Goal: Task Accomplishment & Management: Complete application form

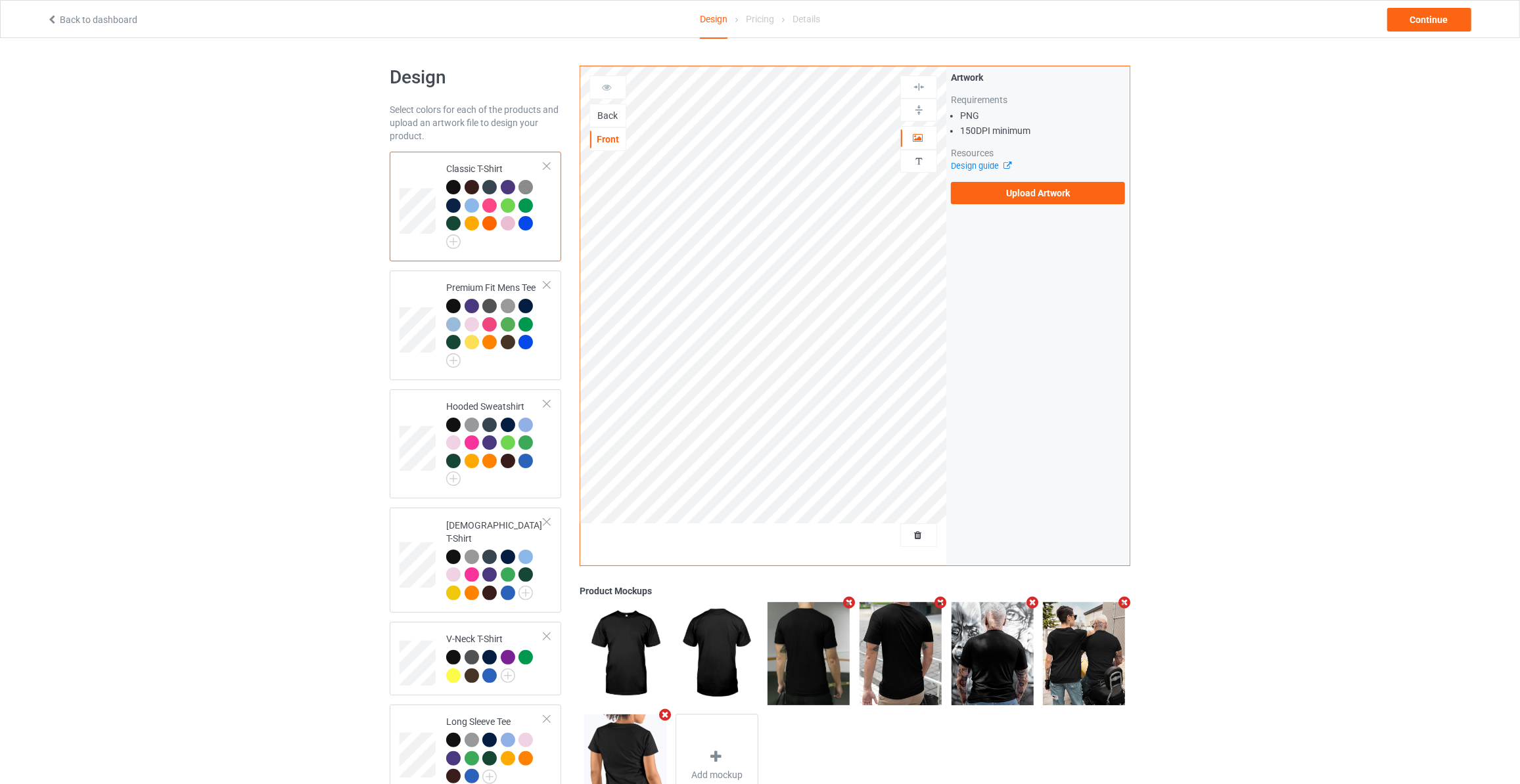
click at [603, 112] on div "Back" at bounding box center [608, 115] width 36 height 13
click at [1064, 190] on label "Upload Artwork" at bounding box center [1038, 193] width 174 height 23
click at [0, 0] on input "Upload Artwork" at bounding box center [0, 0] width 0 height 0
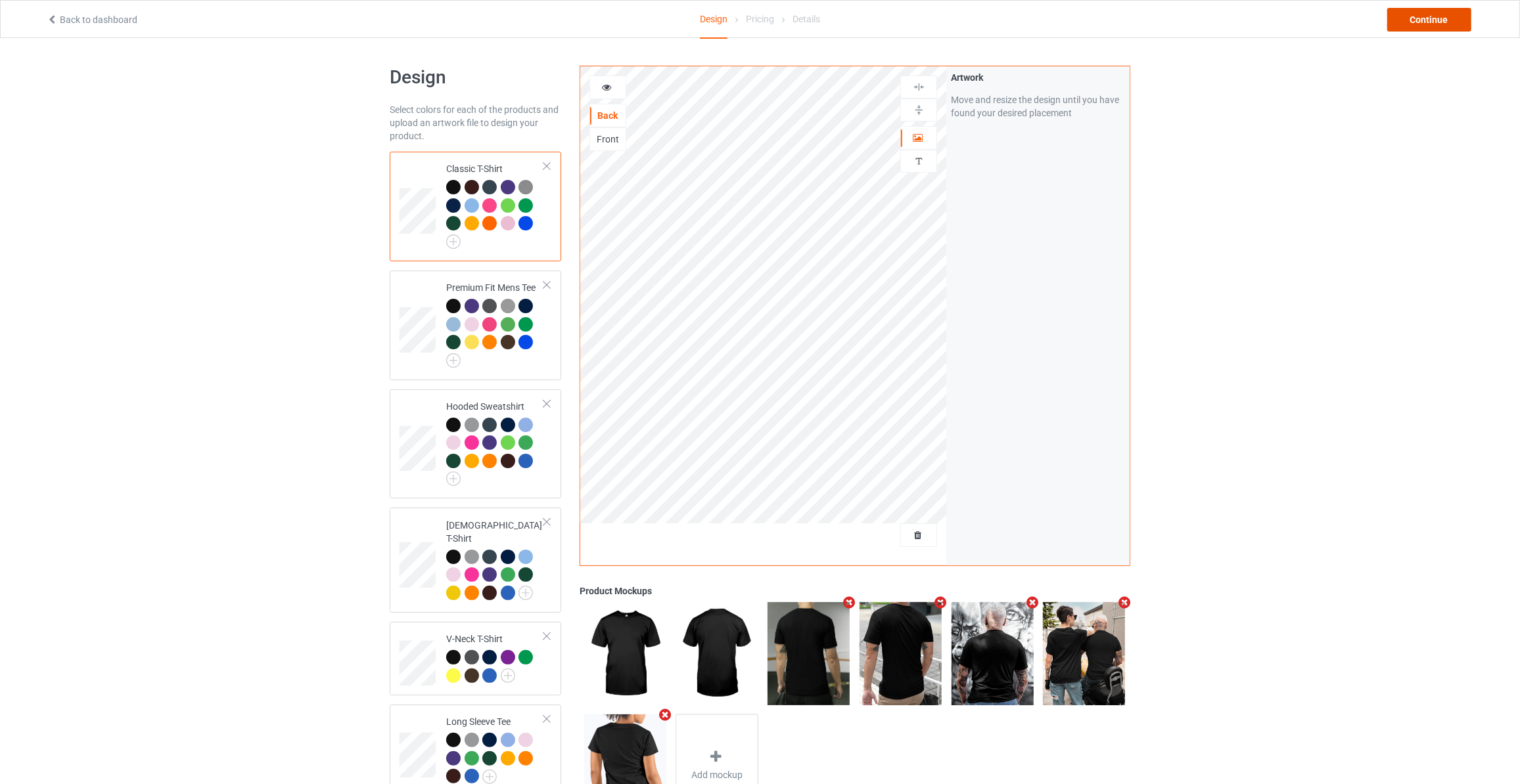
click at [1416, 17] on div "Continue" at bounding box center [1428, 19] width 84 height 23
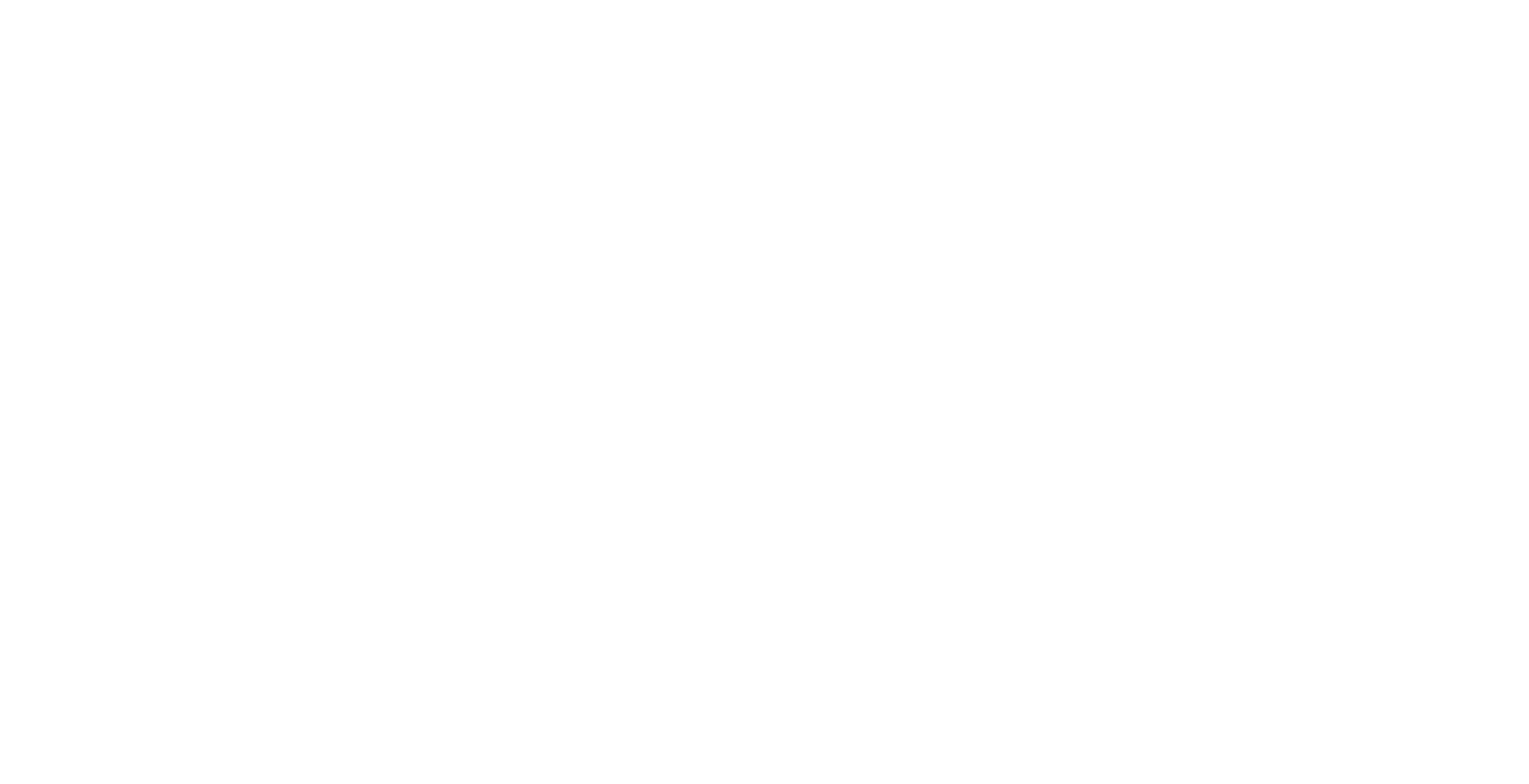
click at [1416, 17] on body at bounding box center [764, 392] width 1529 height 784
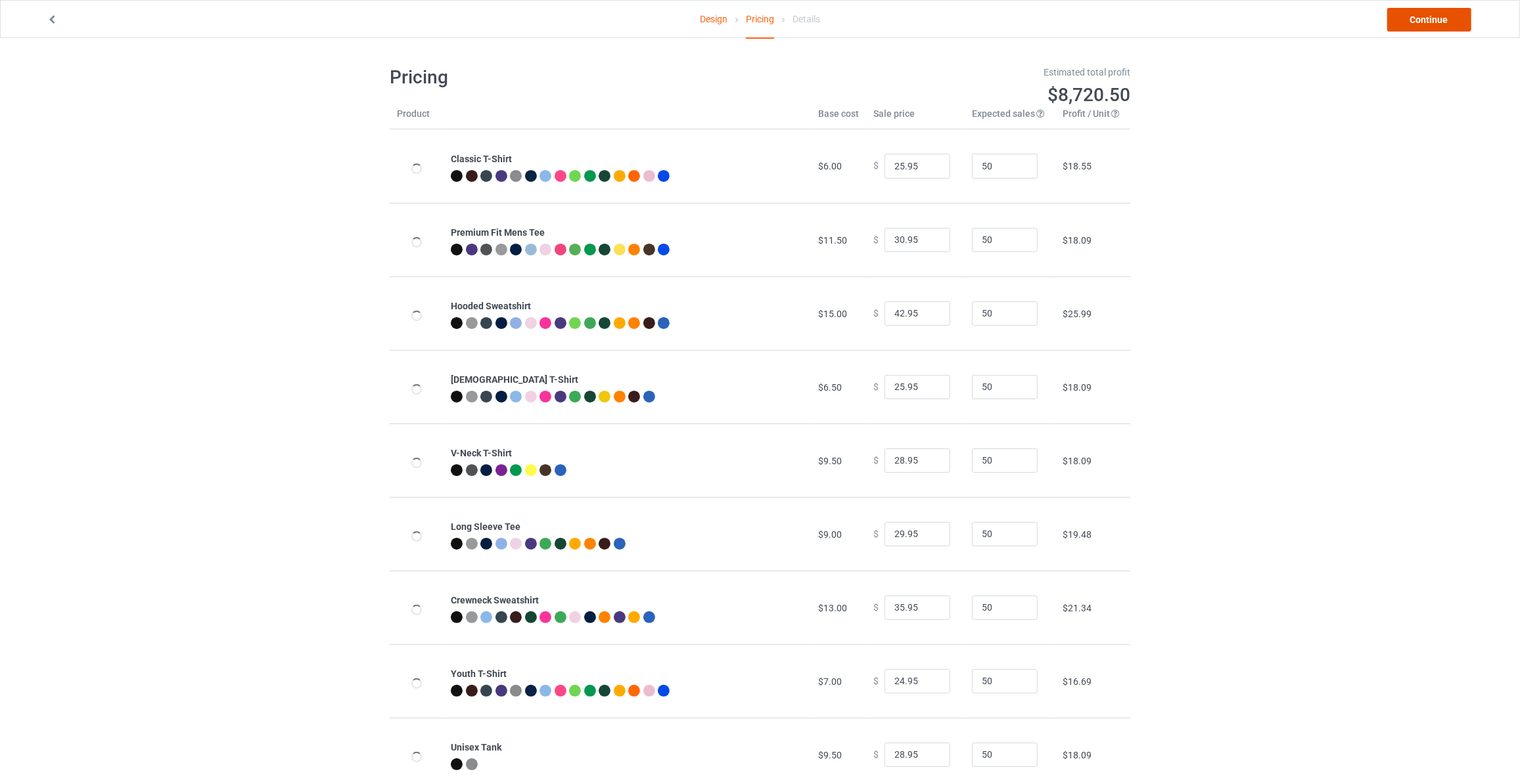
click at [1419, 23] on link "Continue" at bounding box center [1428, 19] width 84 height 23
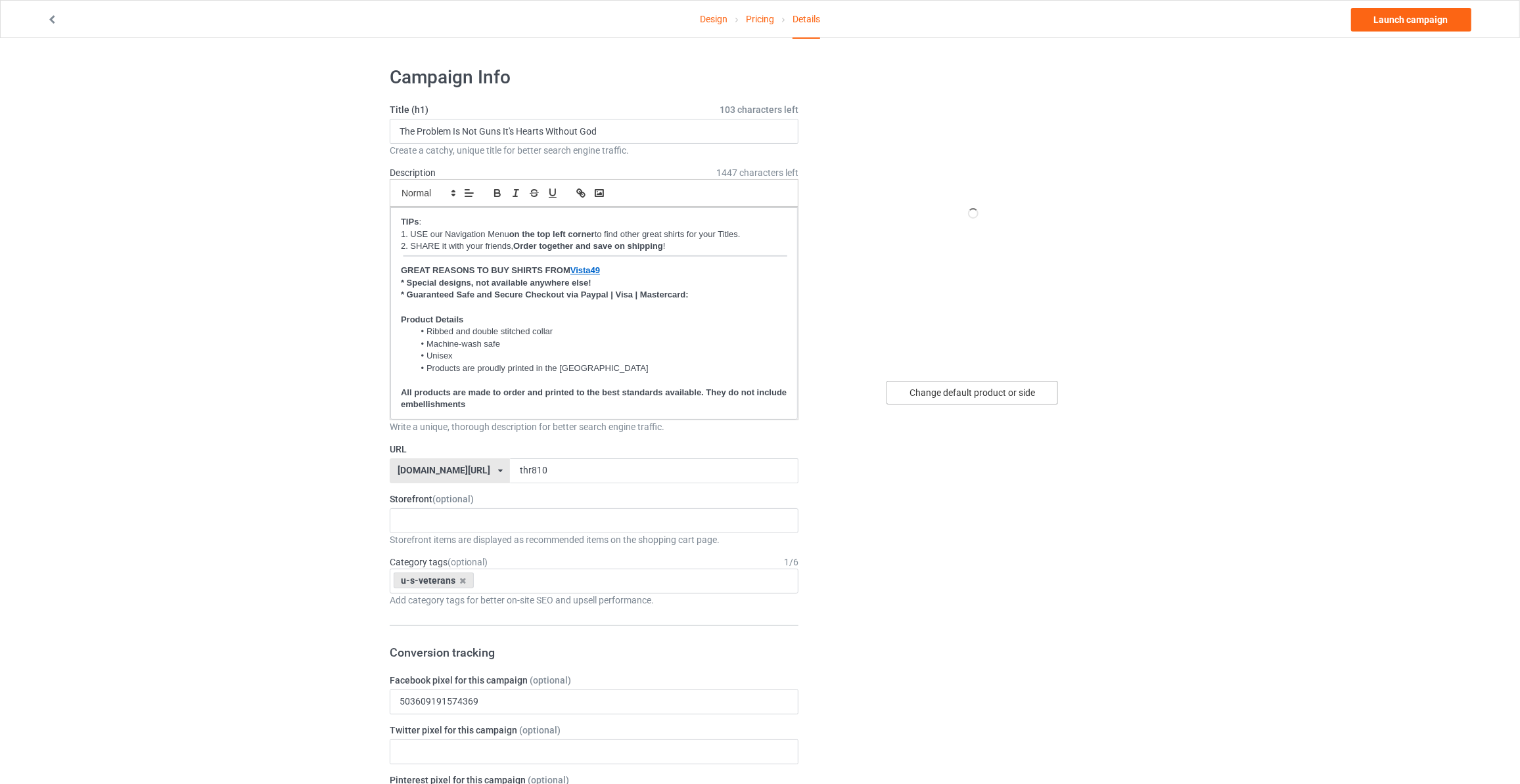
click at [970, 384] on div "Change default product or side" at bounding box center [972, 392] width 172 height 23
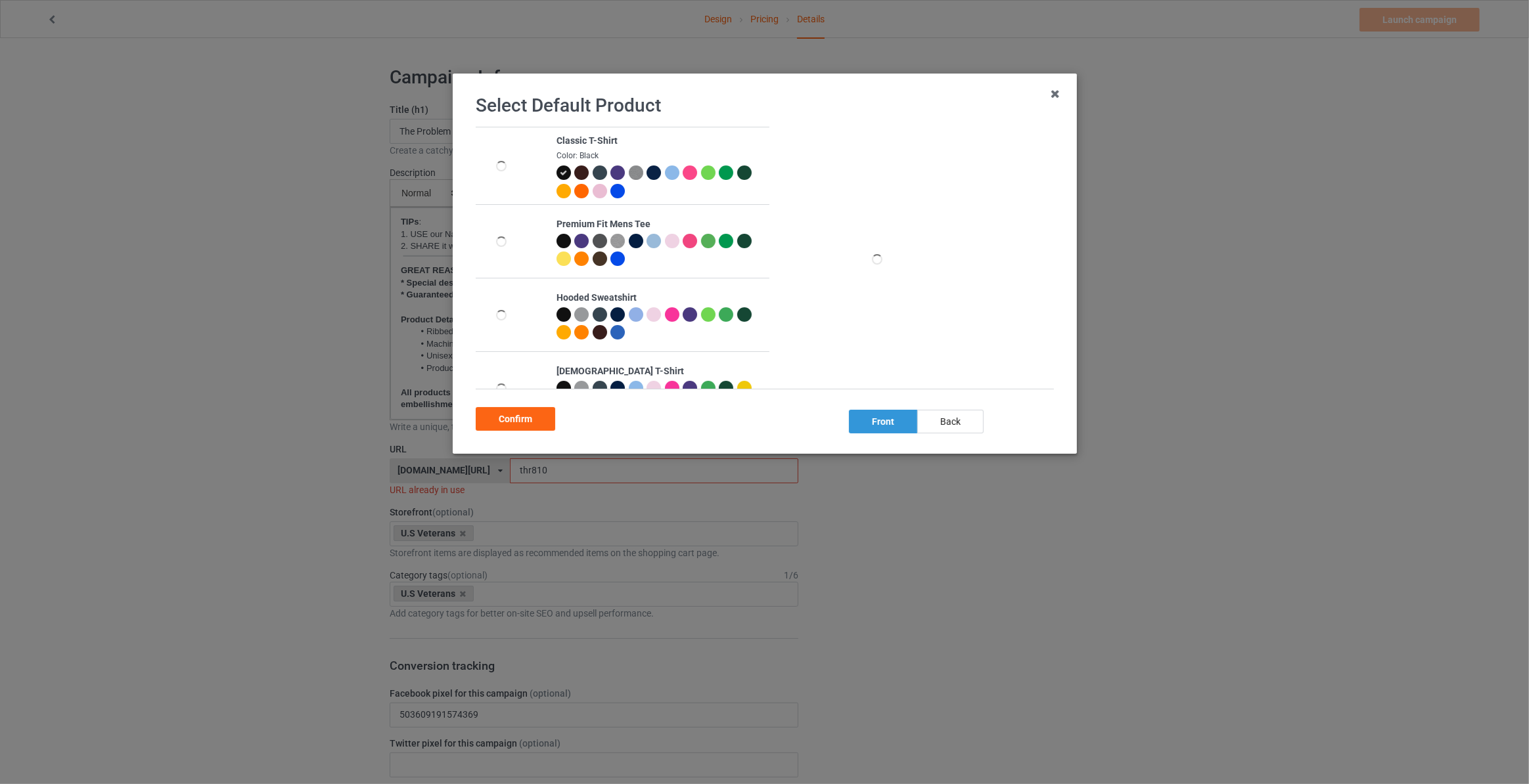
click at [938, 418] on div "back" at bounding box center [951, 422] width 67 height 23
click at [525, 423] on div "Confirm" at bounding box center [515, 418] width 79 height 23
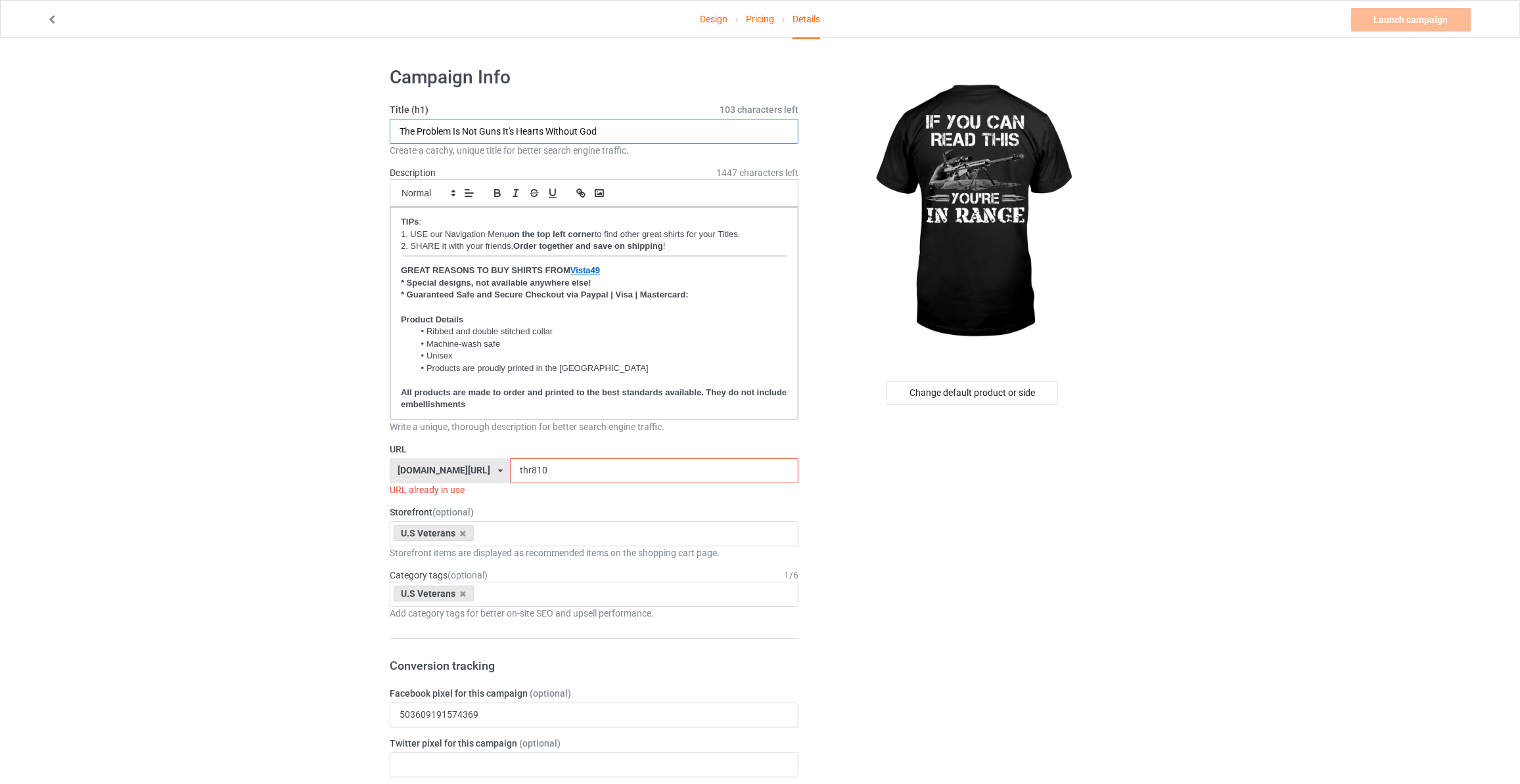
click at [625, 124] on input "The Problem Is Not Guns It's Hearts Without God" at bounding box center [594, 131] width 409 height 25
type input "If You Can Read This You're In Range"
drag, startPoint x: 341, startPoint y: 442, endPoint x: 86, endPoint y: 407, distance: 257.4
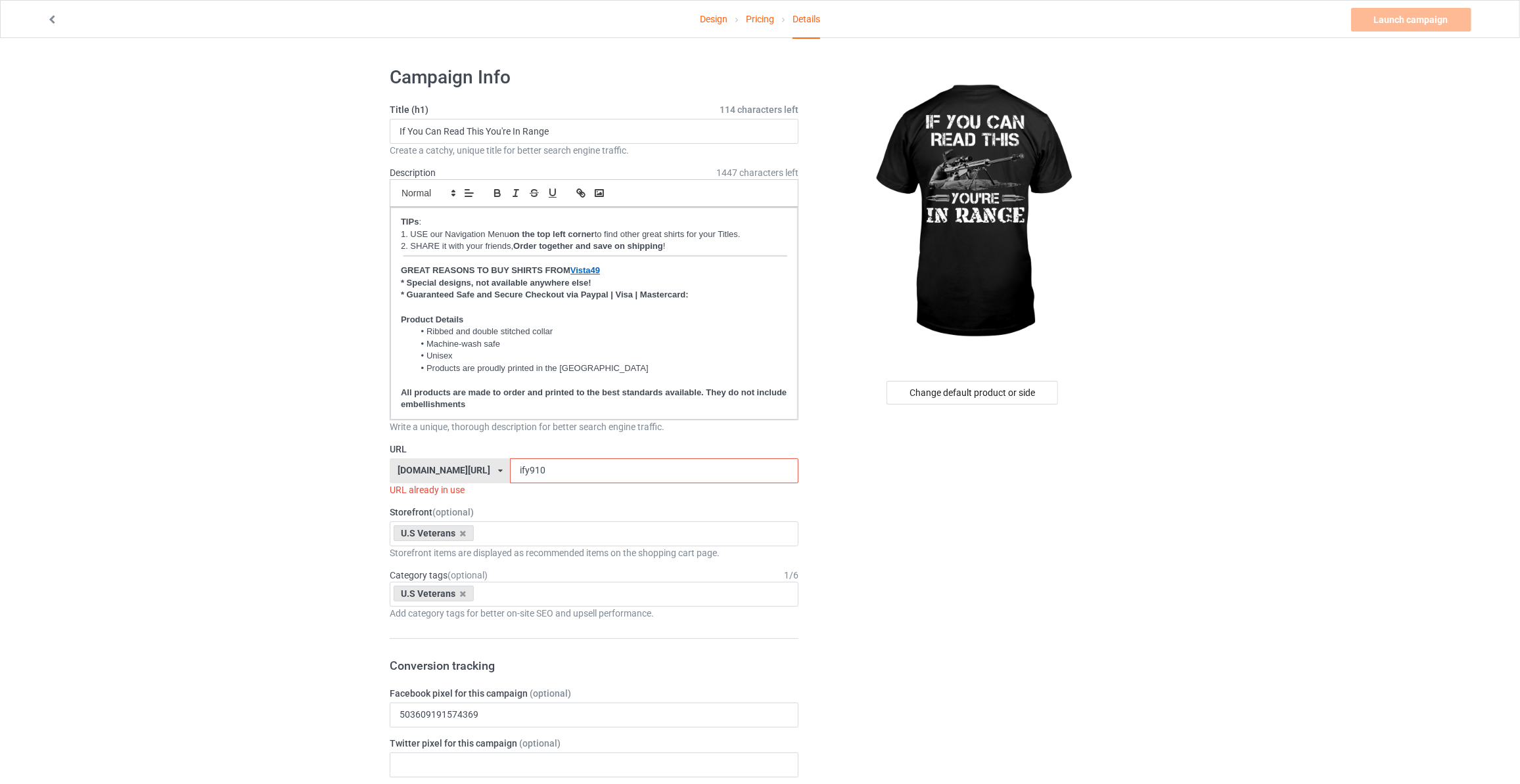
click at [510, 465] on input "ify910" at bounding box center [654, 471] width 288 height 25
click at [510, 469] on input "ify910" at bounding box center [654, 471] width 288 height 25
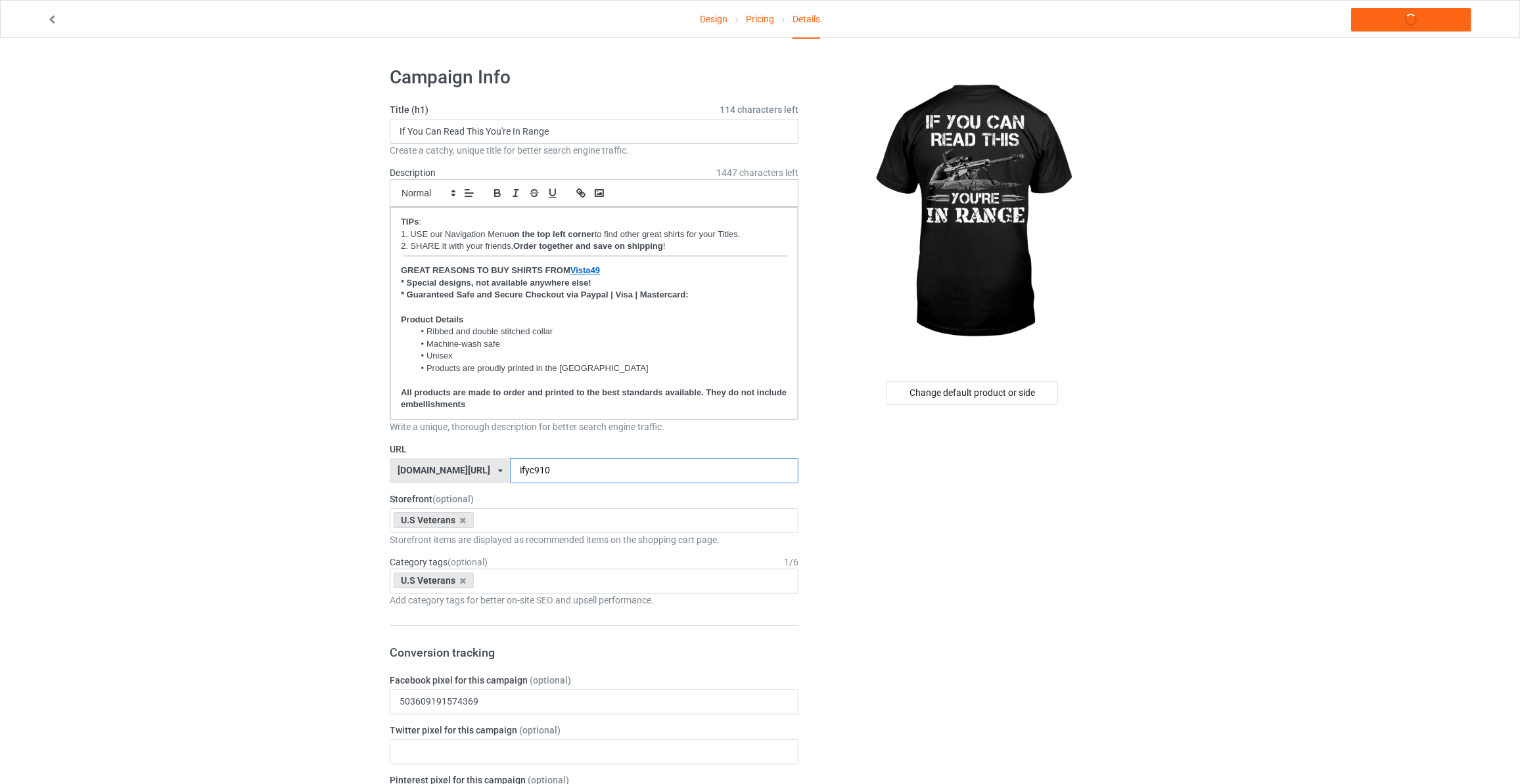
type input "ifyc910"
click at [1403, 17] on link "Launch campaign" at bounding box center [1411, 19] width 120 height 23
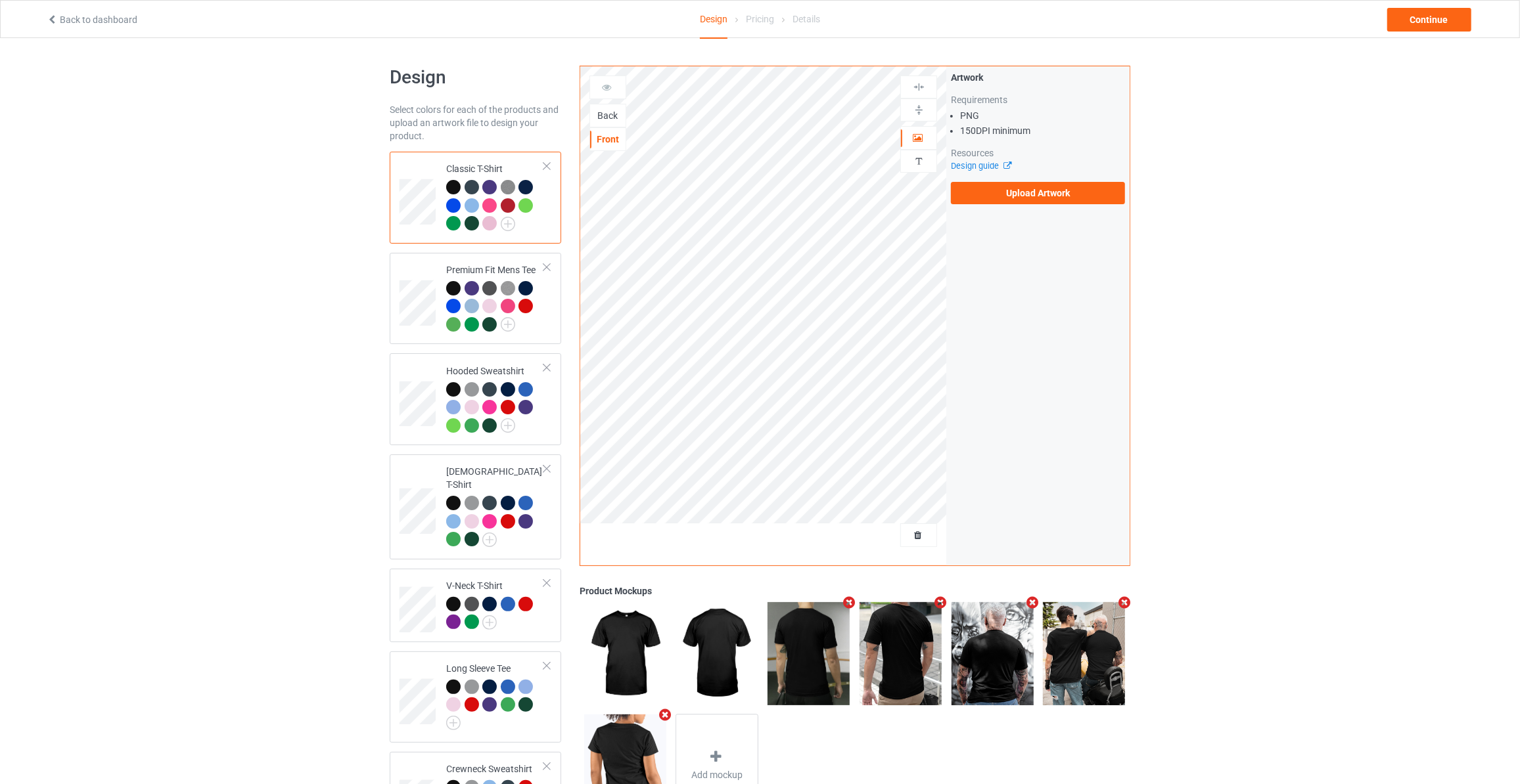
click at [606, 113] on div "Back" at bounding box center [608, 115] width 36 height 13
click at [1061, 191] on label "Upload Artwork" at bounding box center [1038, 193] width 174 height 23
click at [0, 0] on input "Upload Artwork" at bounding box center [0, 0] width 0 height 0
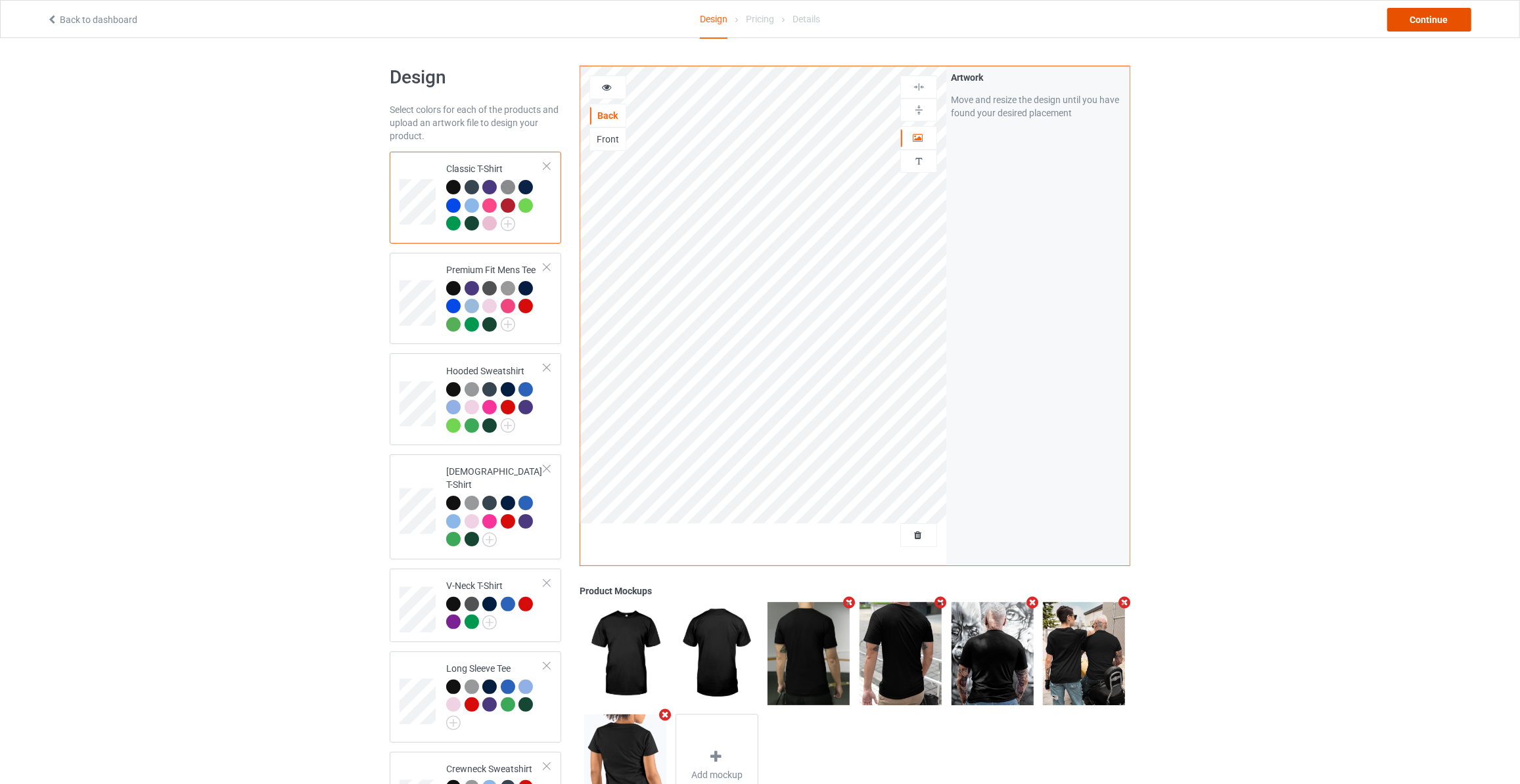
click at [1413, 14] on div "Continue" at bounding box center [1428, 19] width 84 height 23
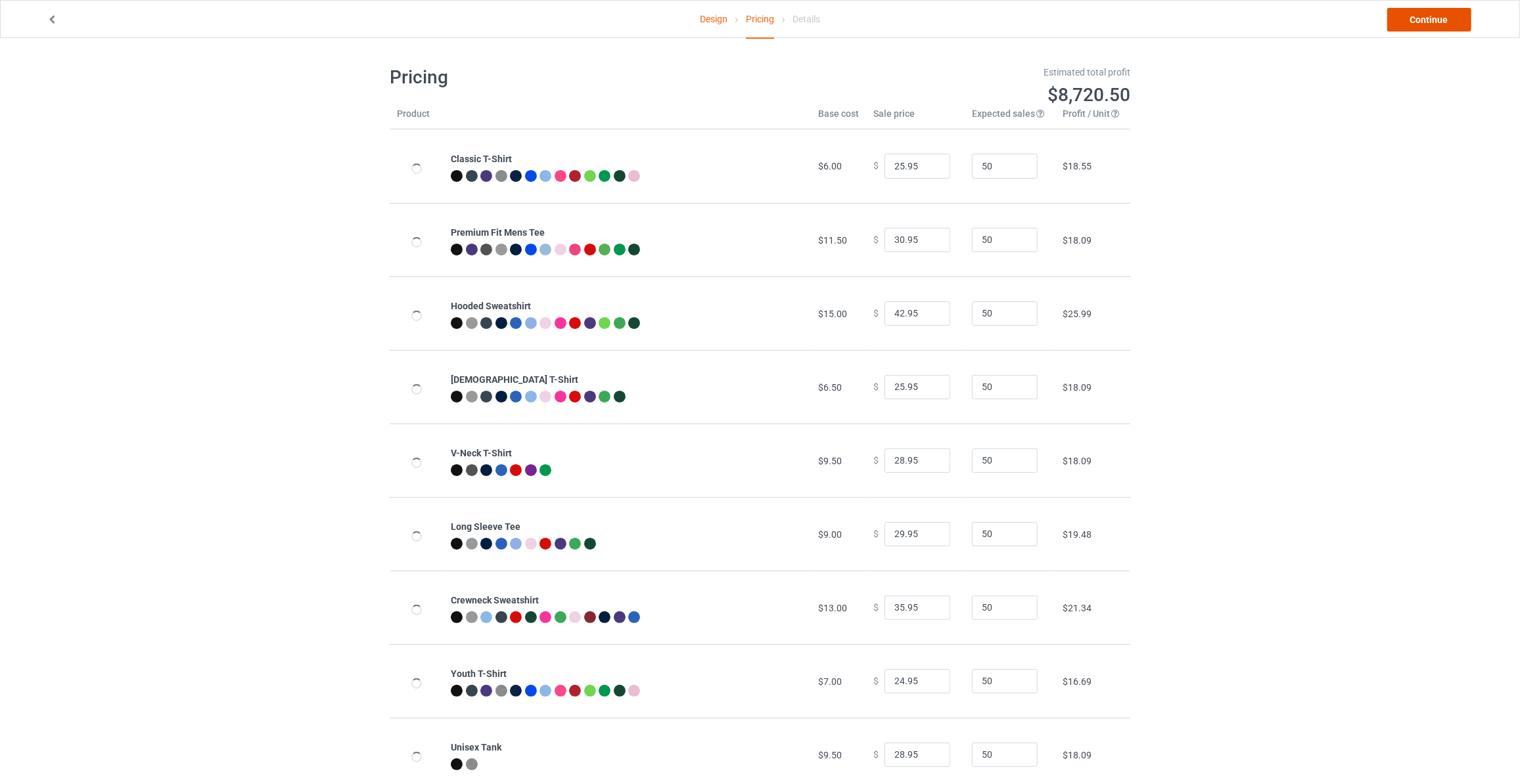
click at [1413, 14] on link "Continue" at bounding box center [1428, 19] width 84 height 23
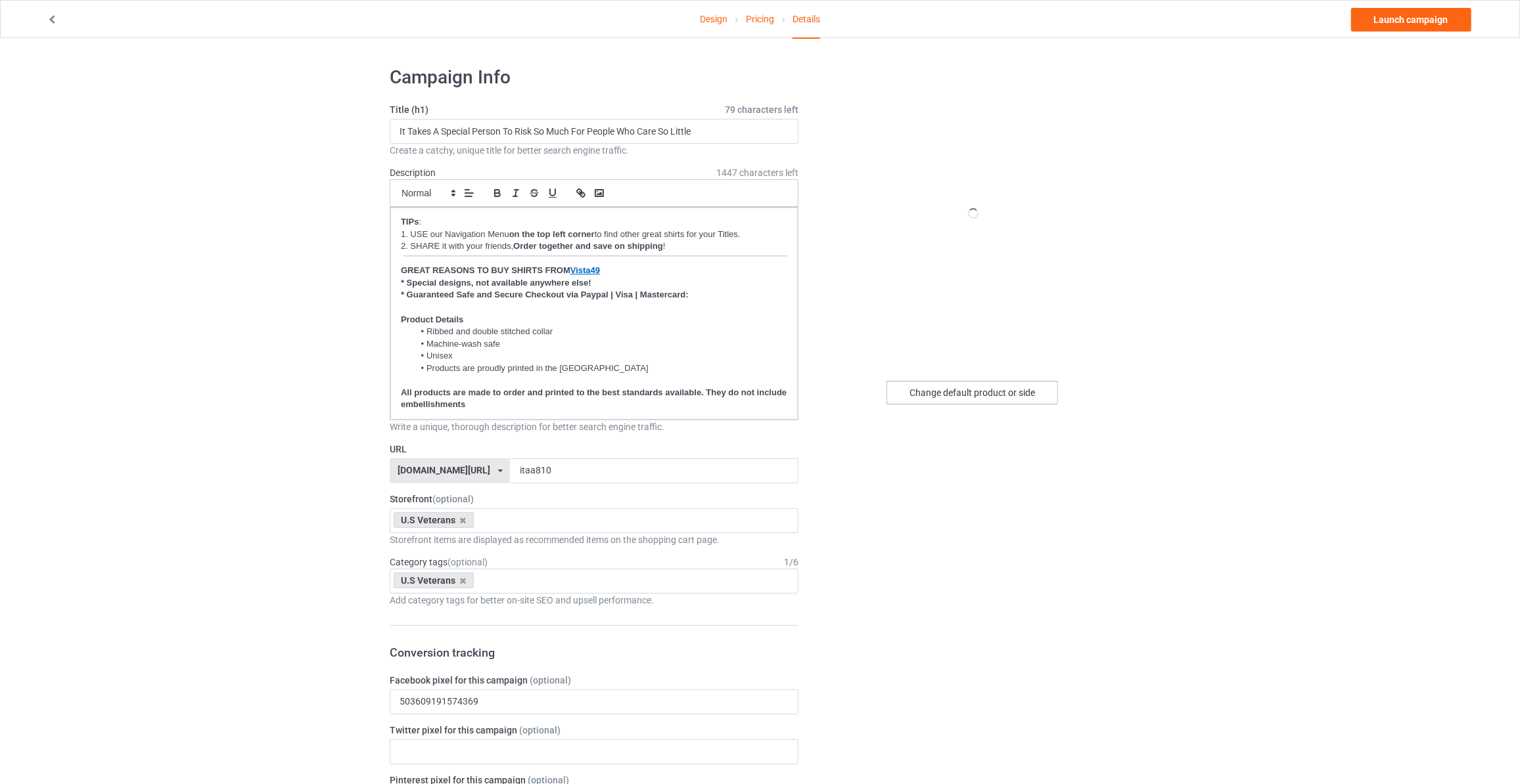
click at [950, 386] on div "Change default product or side" at bounding box center [972, 392] width 172 height 23
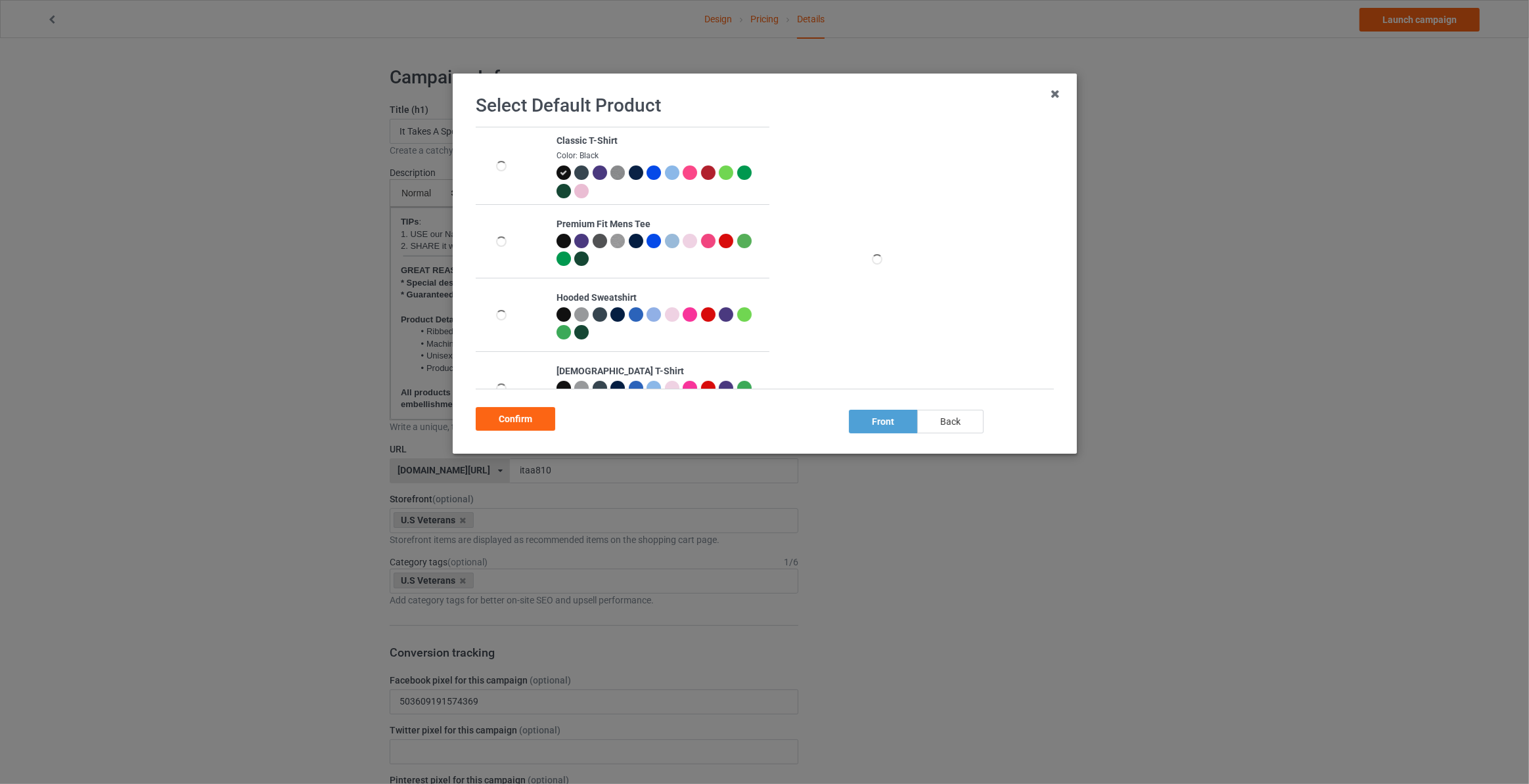
click at [960, 416] on div "back" at bounding box center [951, 422] width 67 height 23
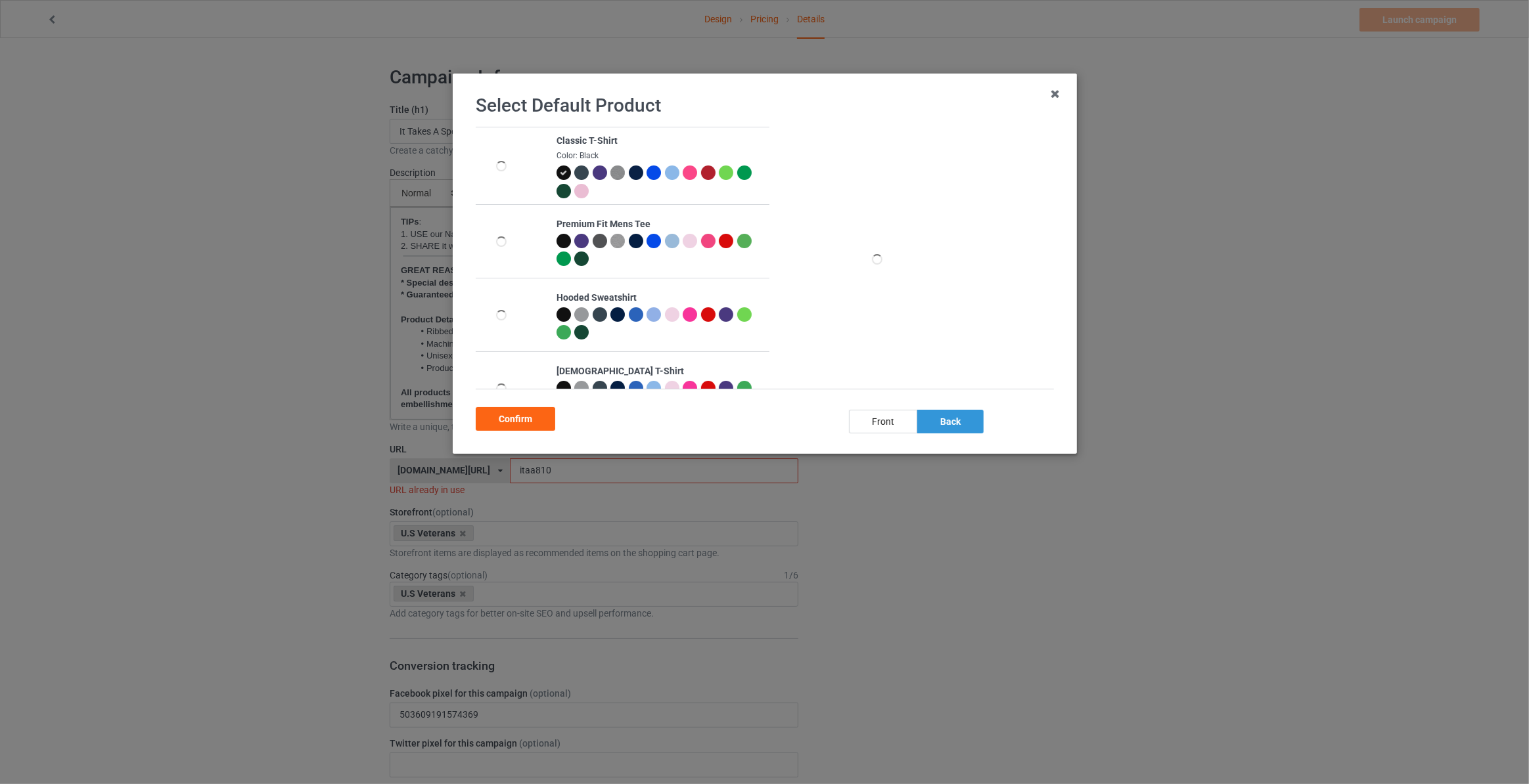
click at [957, 418] on div "back" at bounding box center [951, 422] width 67 height 23
click at [549, 418] on div "Confirm" at bounding box center [515, 418] width 79 height 23
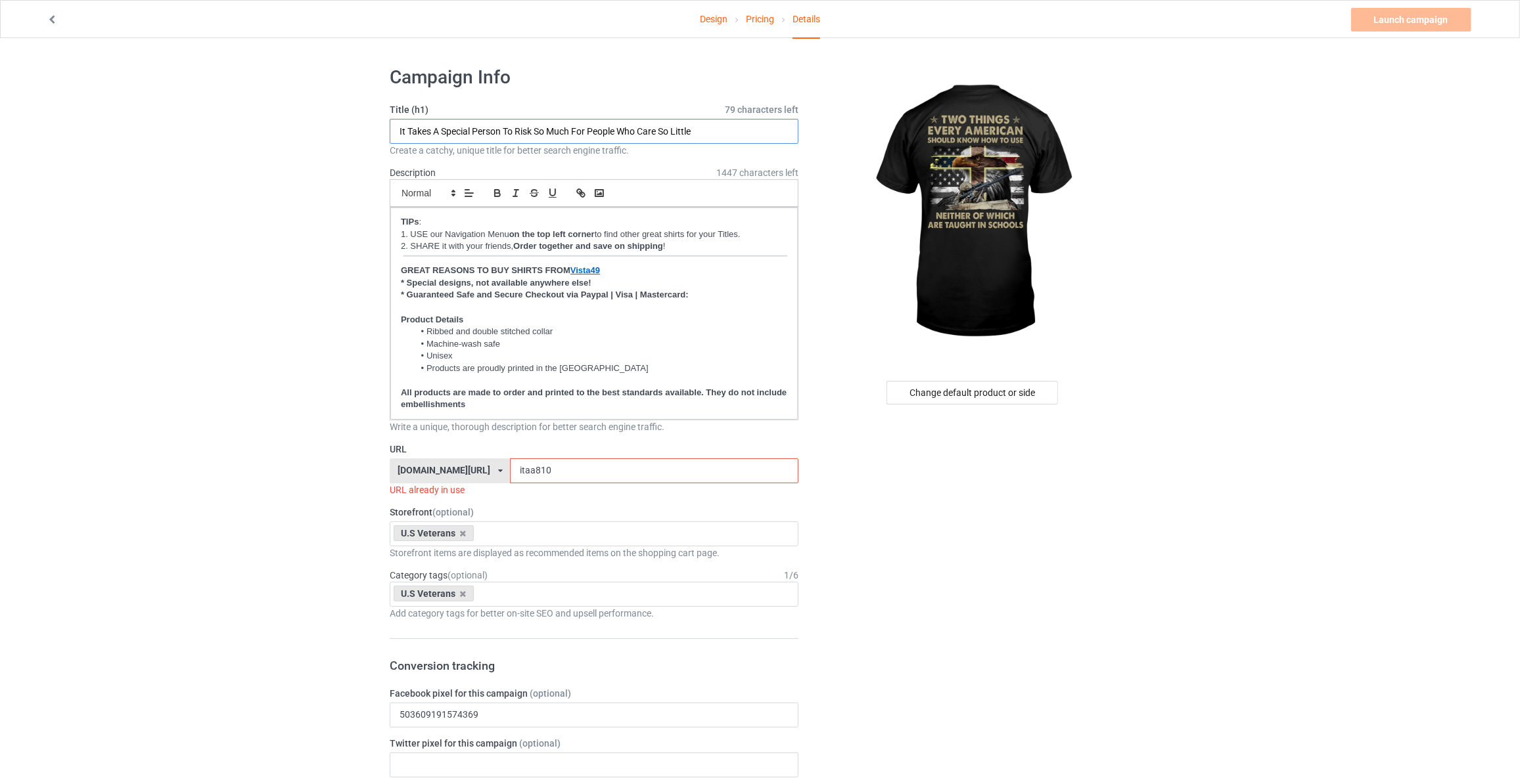
click at [513, 122] on input "It Takes A Special Person To Risk So Much For People Who Care So Little" at bounding box center [594, 131] width 409 height 25
type input "Two Things Every American Should Know How To Use Neither Of Which Are Taught In…"
drag, startPoint x: 534, startPoint y: 467, endPoint x: 163, endPoint y: 458, distance: 371.1
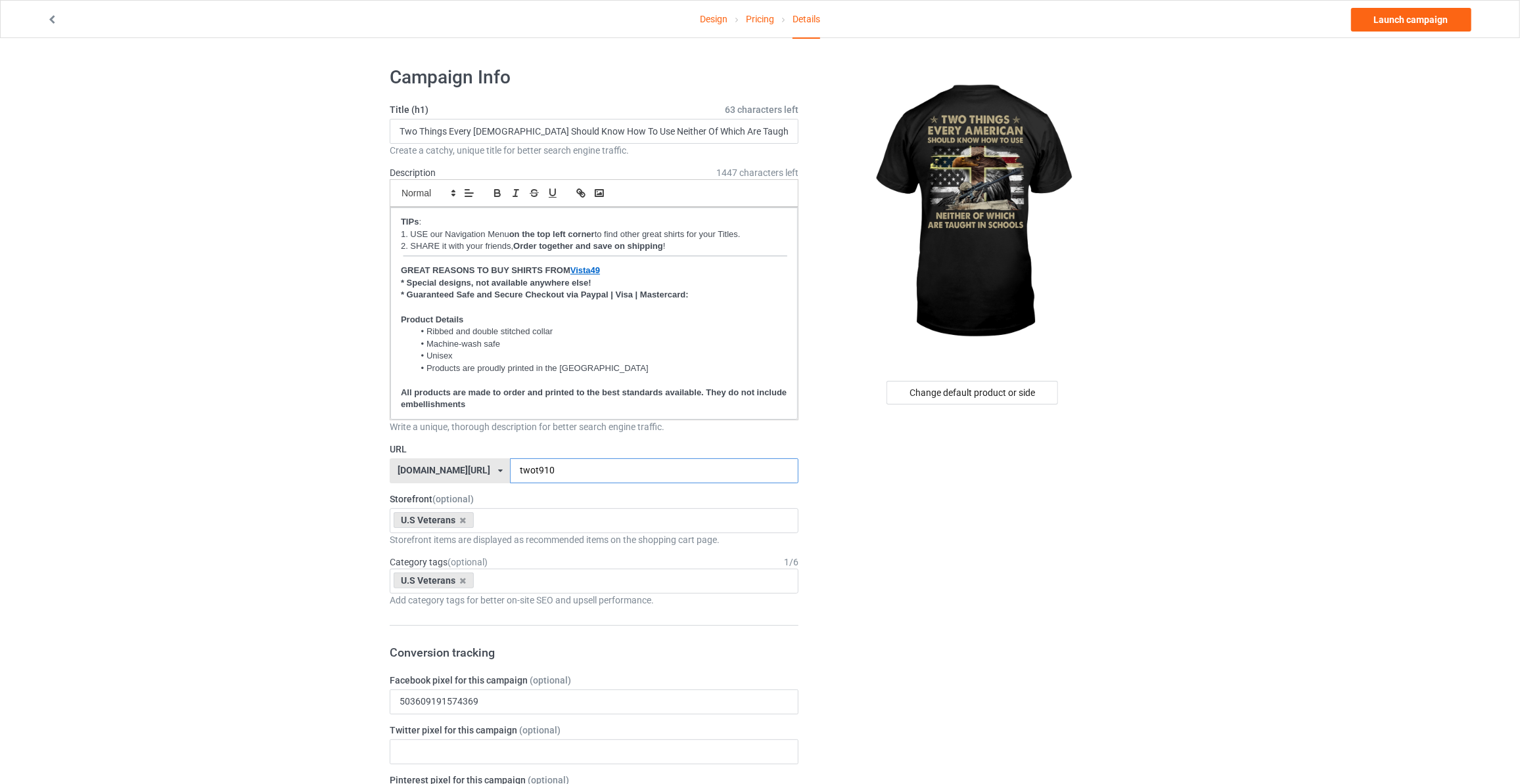
type input "twot910"
click at [1409, 28] on link "Launch campaign" at bounding box center [1411, 19] width 120 height 23
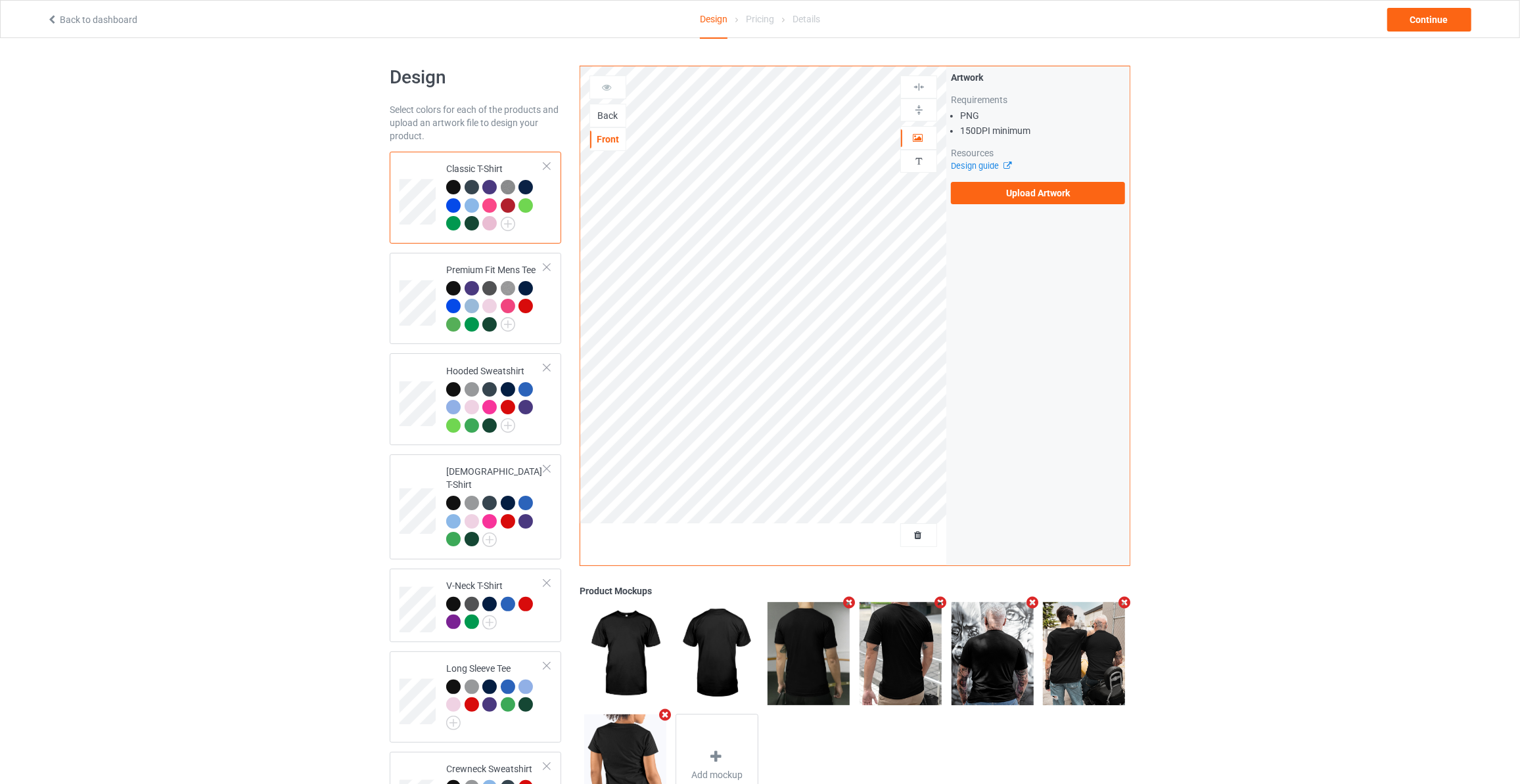
click at [608, 114] on div "Back" at bounding box center [608, 115] width 36 height 13
click at [948, 191] on div "Artwork Requirements PNG 150 DPI minimum Resources Design guide Upload Artwork" at bounding box center [1038, 138] width 183 height 142
click at [984, 187] on label "Upload Artwork" at bounding box center [1038, 193] width 174 height 23
click at [0, 0] on input "Upload Artwork" at bounding box center [0, 0] width 0 height 0
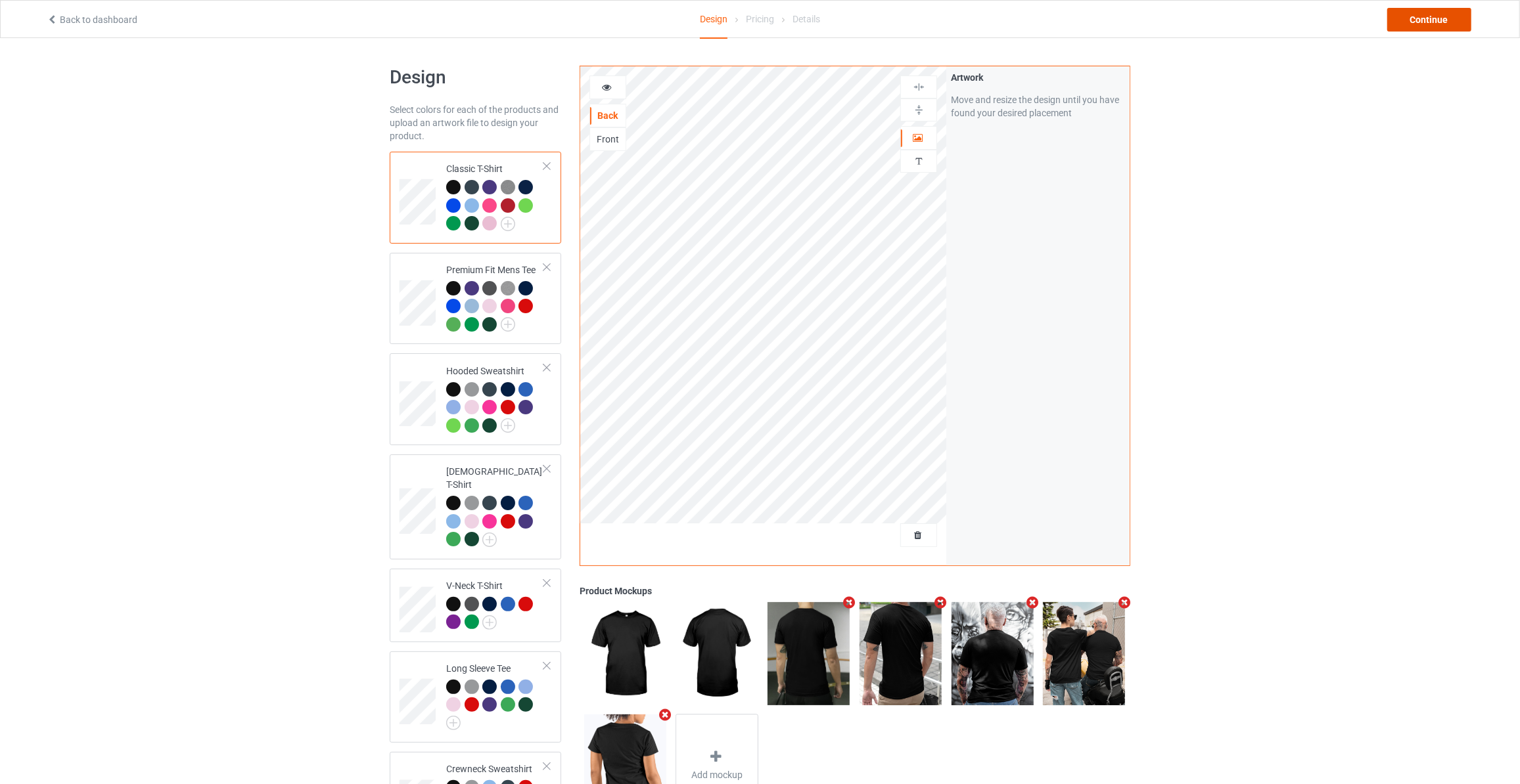
click at [1437, 23] on div "Continue" at bounding box center [1428, 19] width 84 height 23
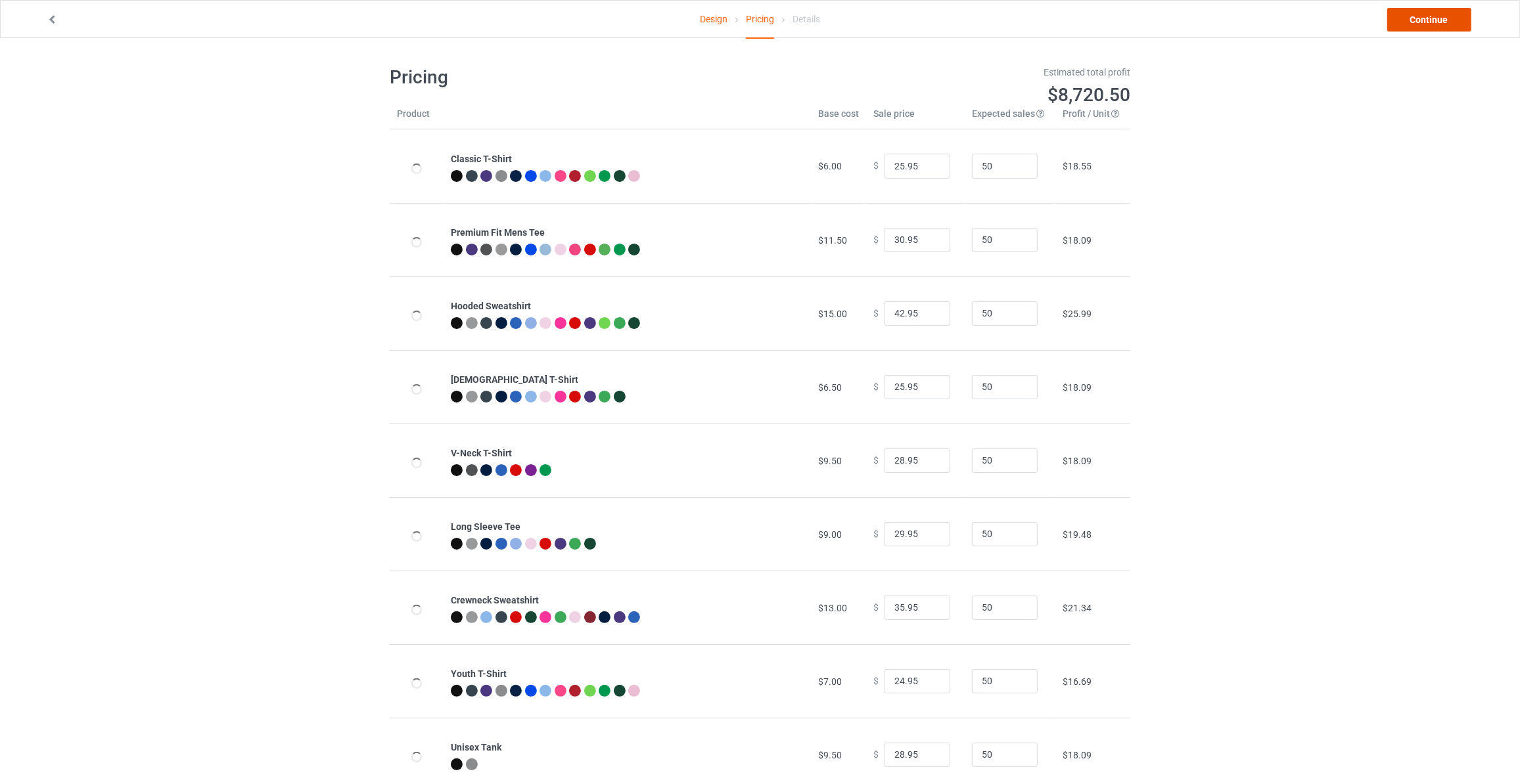
click at [1437, 23] on link "Continue" at bounding box center [1428, 19] width 84 height 23
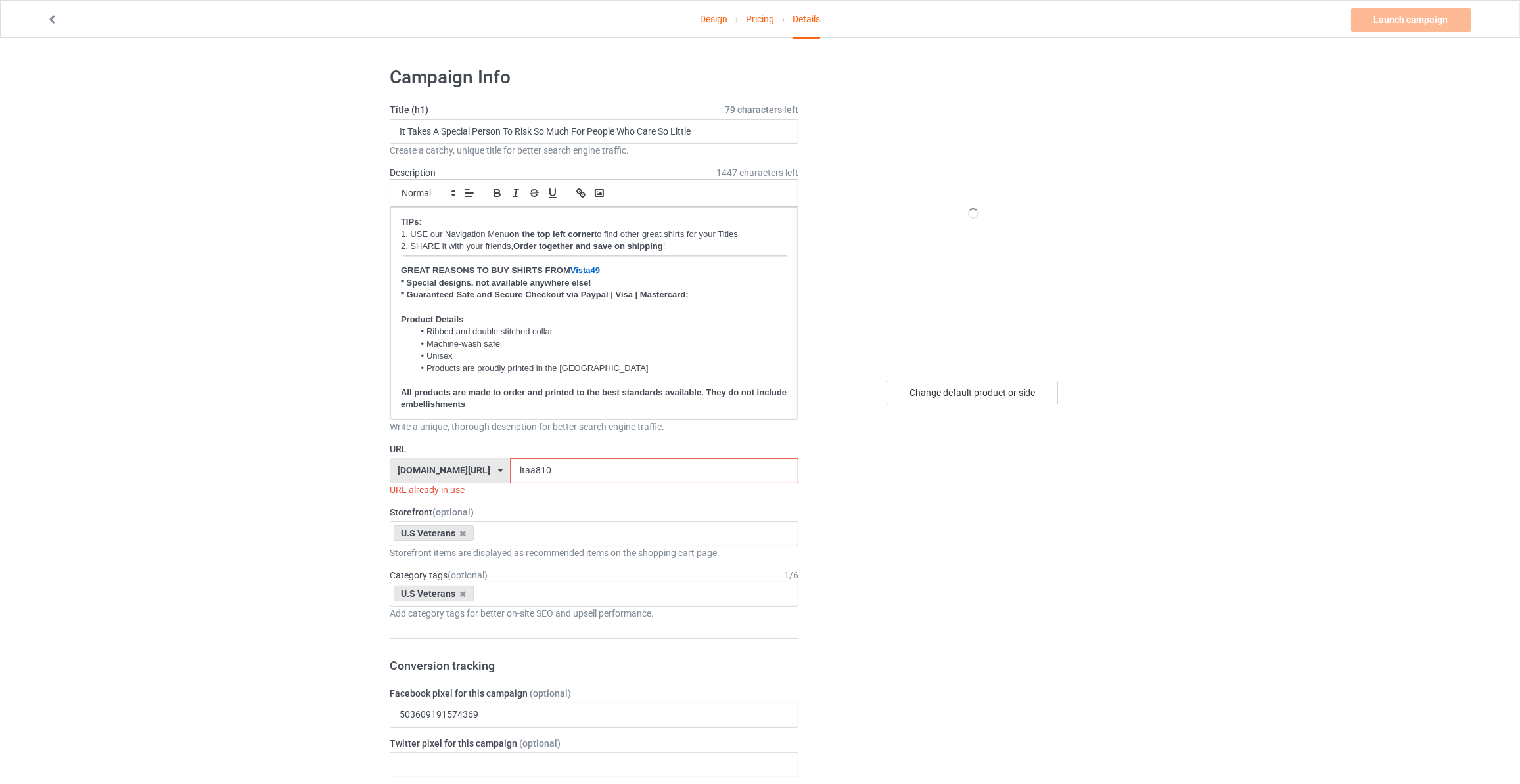
click at [981, 390] on div "Change default product or side" at bounding box center [972, 392] width 172 height 23
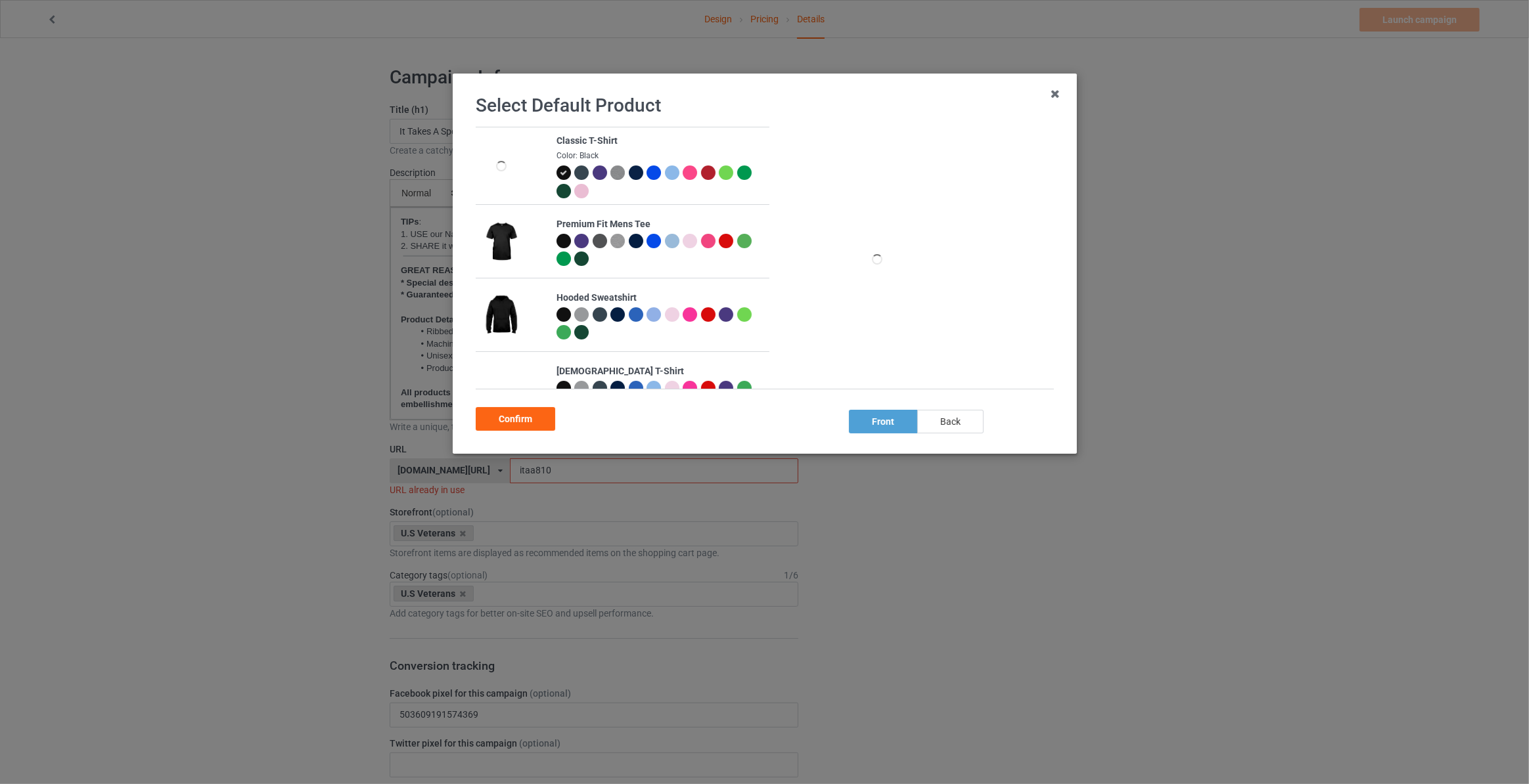
click at [935, 418] on div "back" at bounding box center [951, 422] width 67 height 23
click at [516, 427] on div "Confirm" at bounding box center [515, 418] width 79 height 23
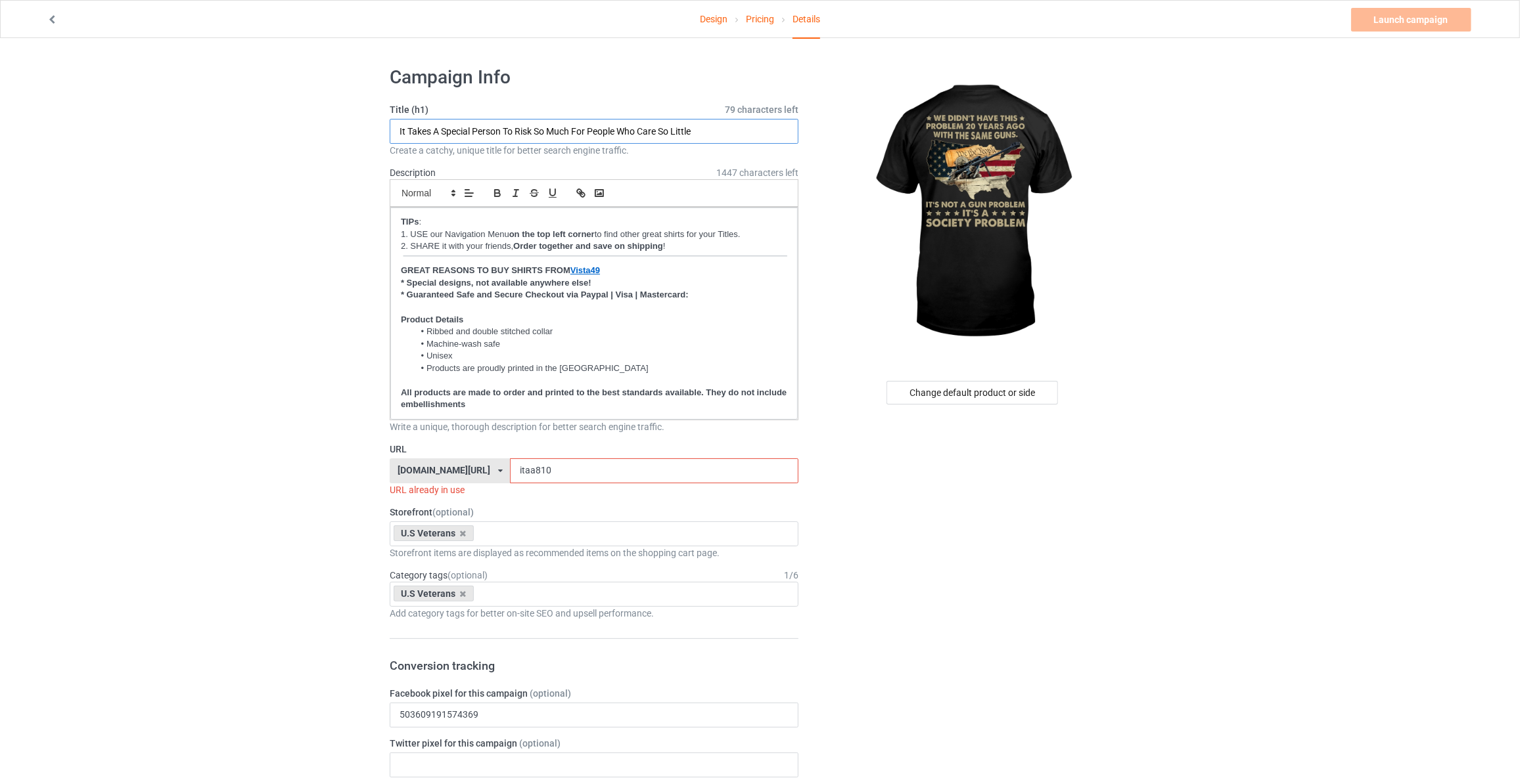
click at [547, 128] on input "It Takes A Special Person To Risk So Much For People Who Care So Little" at bounding box center [594, 131] width 409 height 25
type input "We Didn't Have This Problem [DATE] With The Same Guns It's Not A Gun Problem It…"
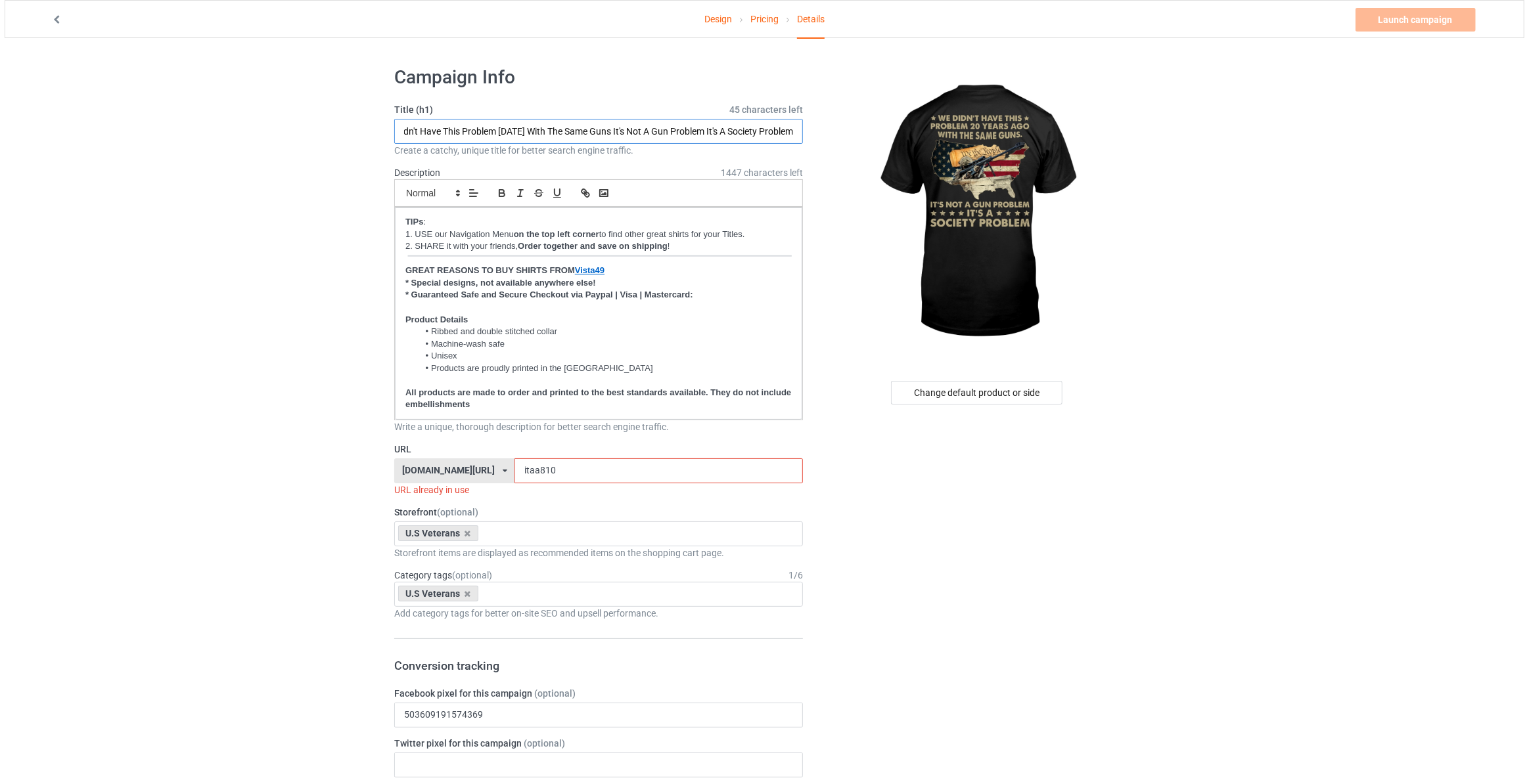
scroll to position [0, 0]
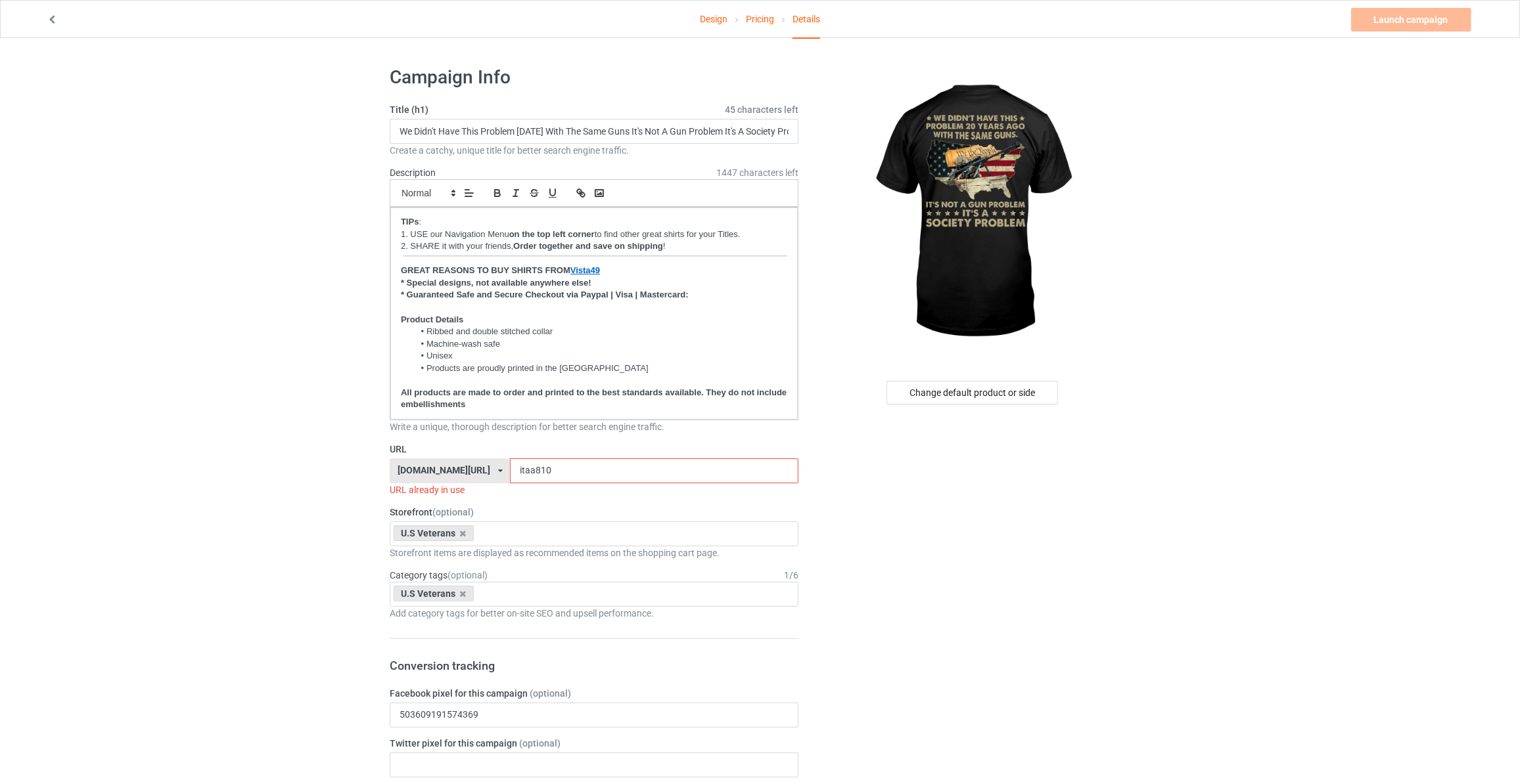
drag, startPoint x: 548, startPoint y: 462, endPoint x: 248, endPoint y: 455, distance: 300.1
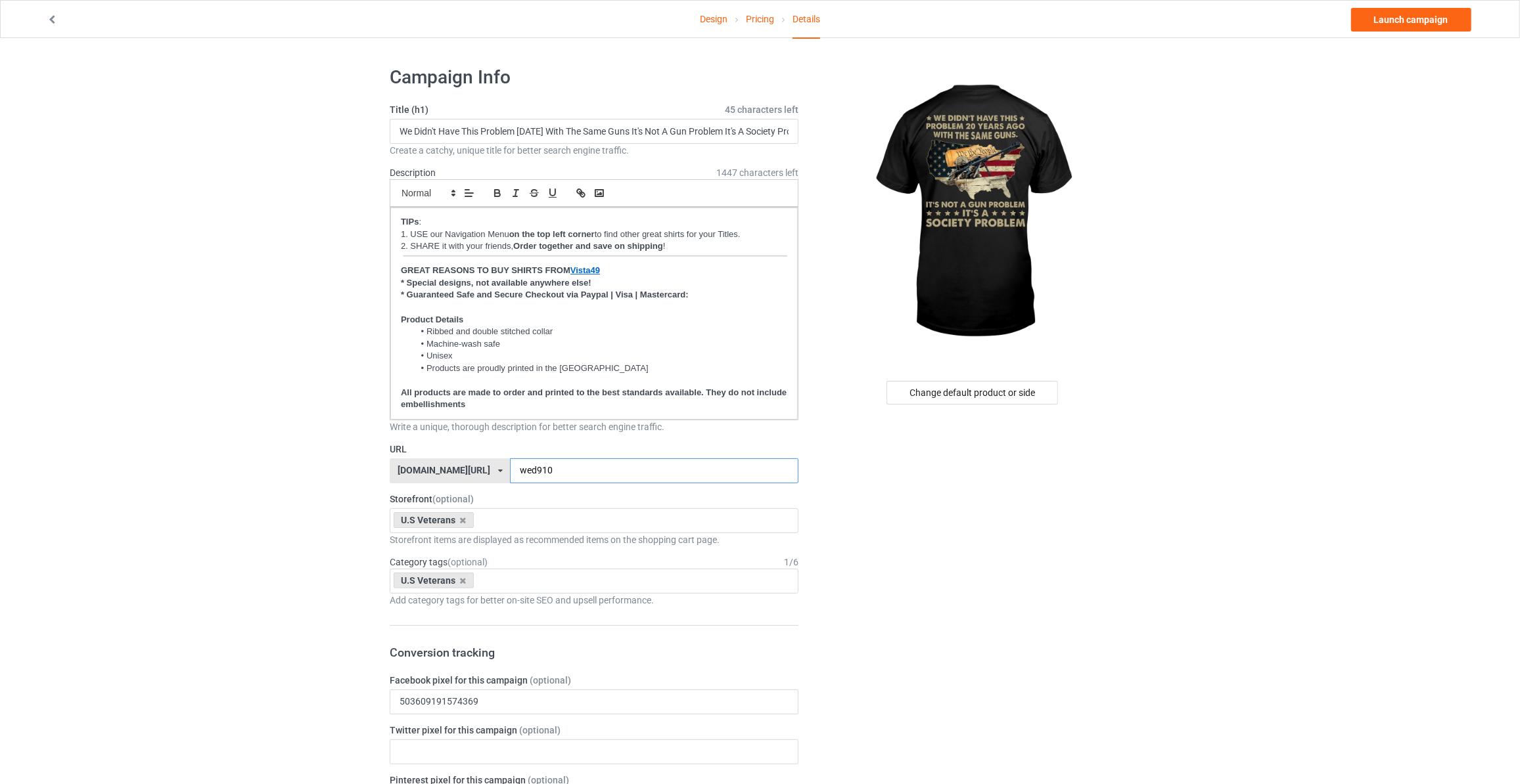
type input "wed910"
click at [1412, 19] on link "Launch campaign" at bounding box center [1411, 19] width 120 height 23
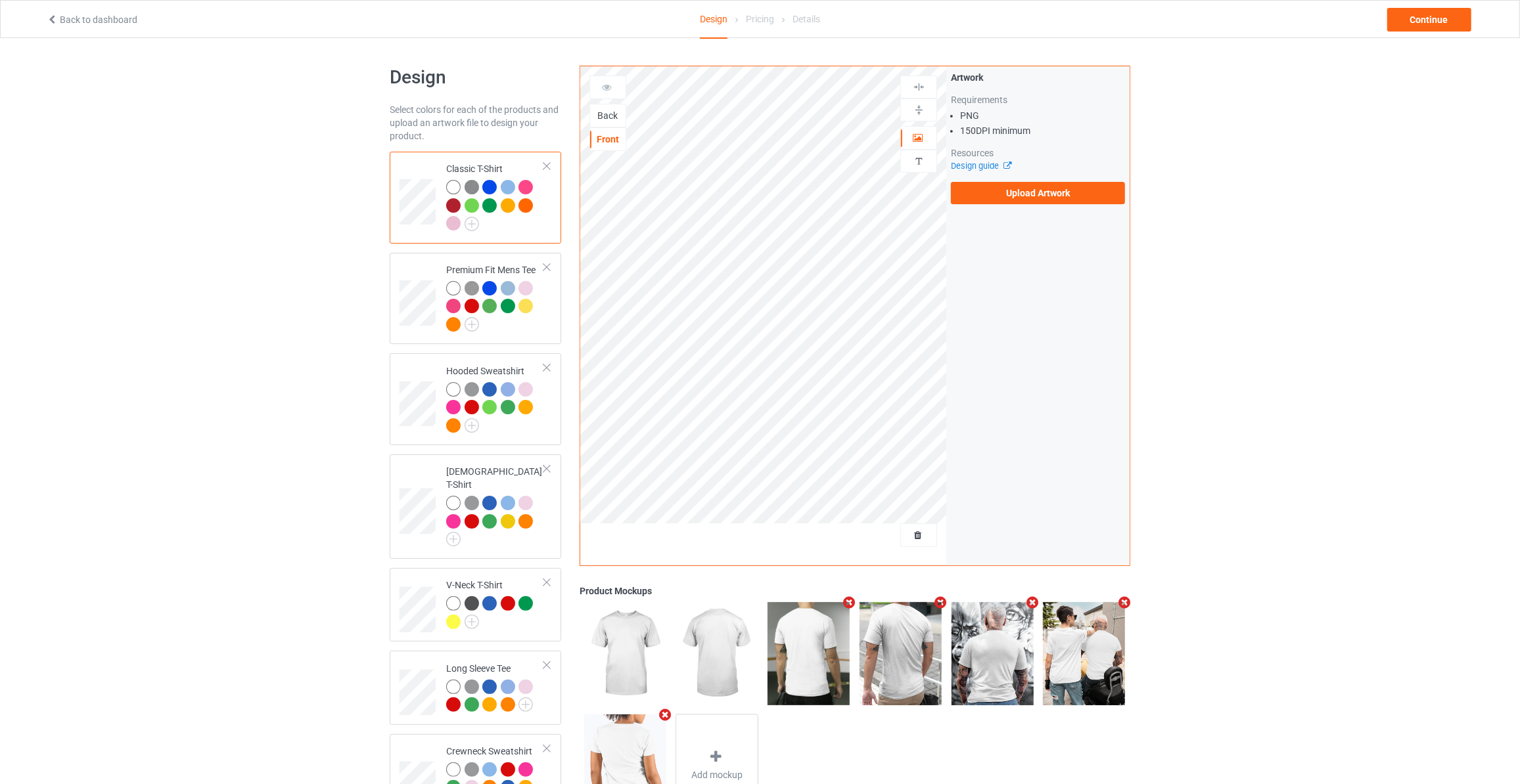
click at [609, 108] on div "Back" at bounding box center [608, 115] width 37 height 23
click at [610, 114] on div "Back" at bounding box center [608, 115] width 36 height 13
click at [1039, 191] on label "Upload Artwork" at bounding box center [1038, 193] width 174 height 23
click at [0, 0] on input "Upload Artwork" at bounding box center [0, 0] width 0 height 0
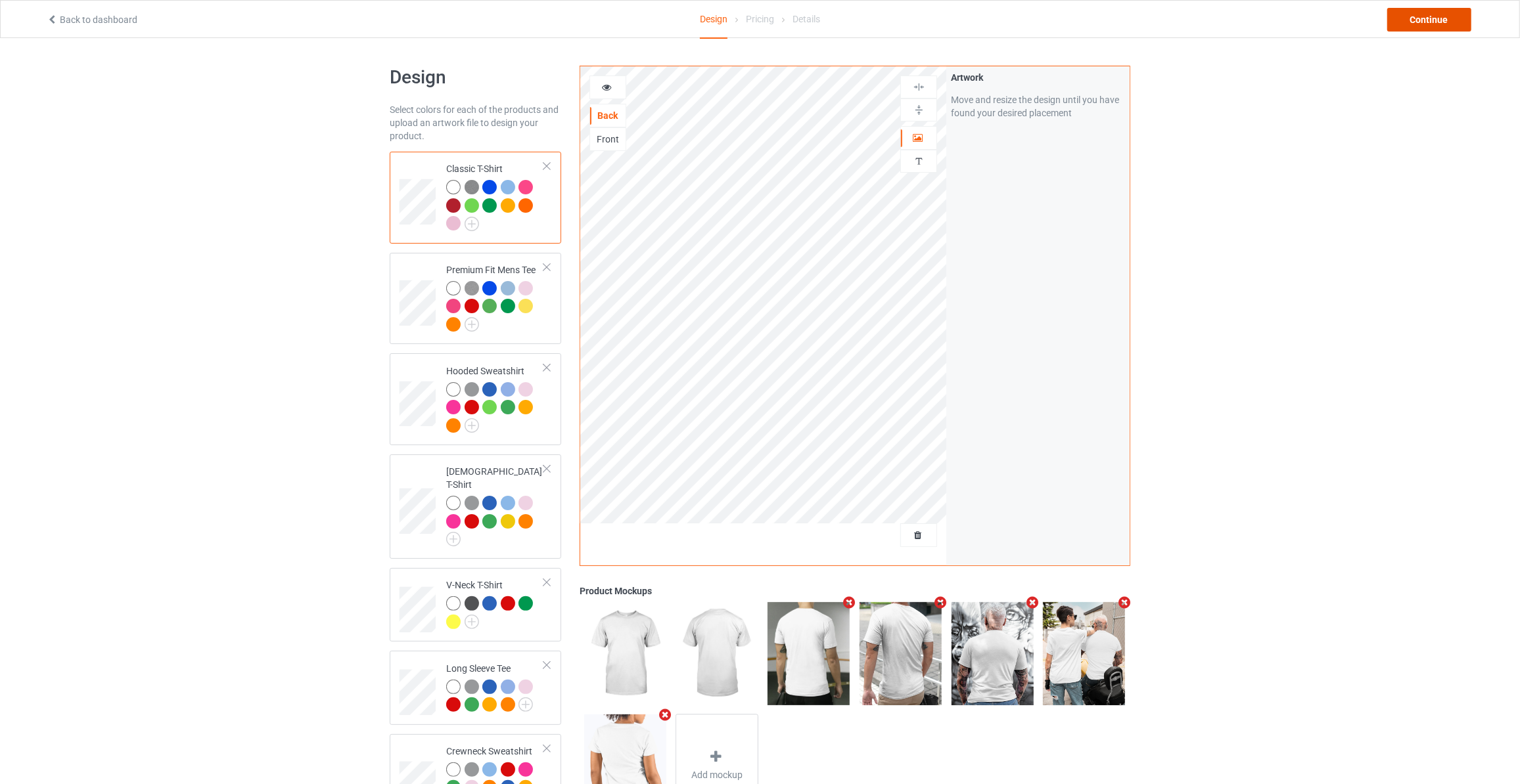
click at [1412, 16] on div "Continue" at bounding box center [1428, 19] width 84 height 23
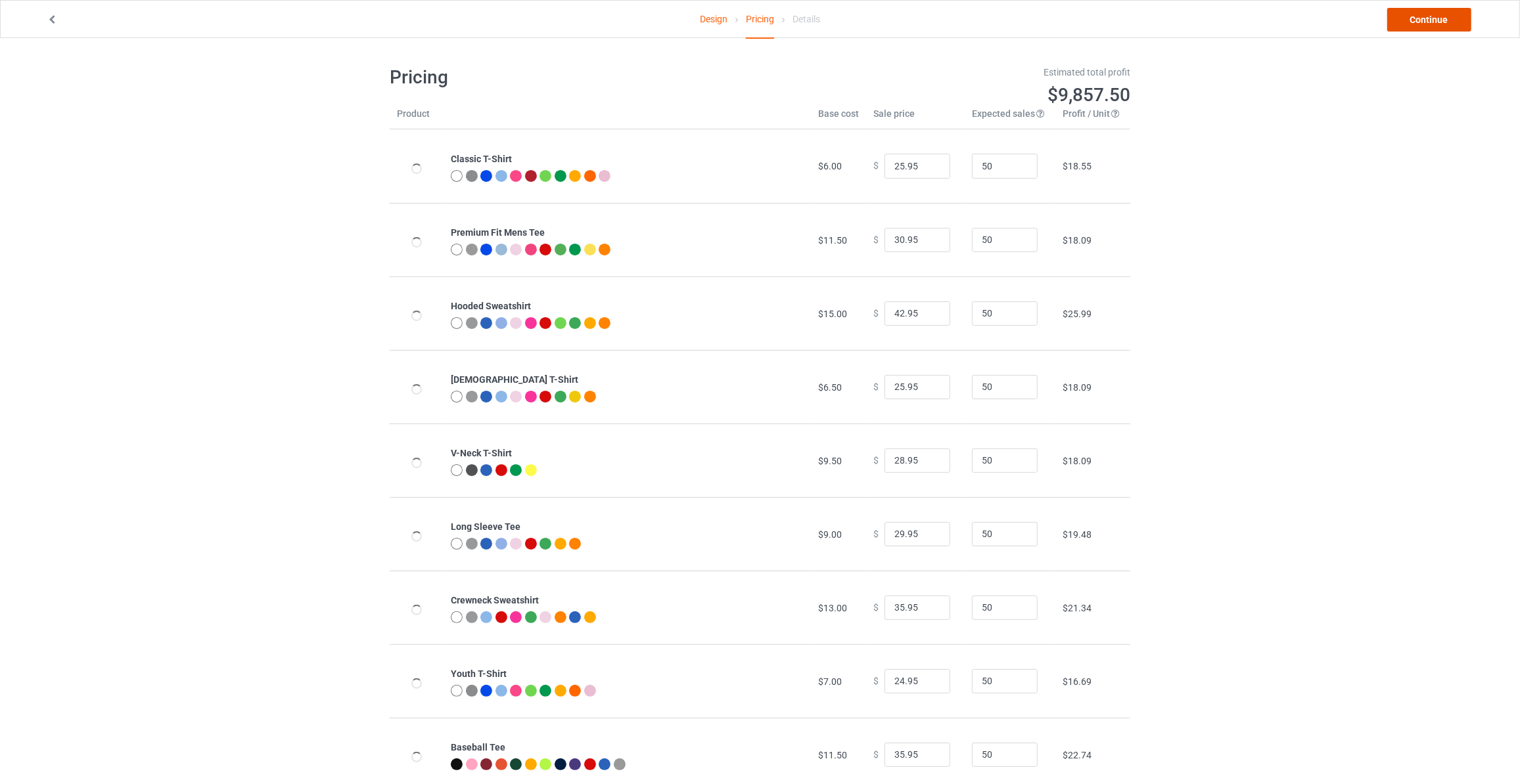
click at [1412, 16] on link "Continue" at bounding box center [1428, 19] width 84 height 23
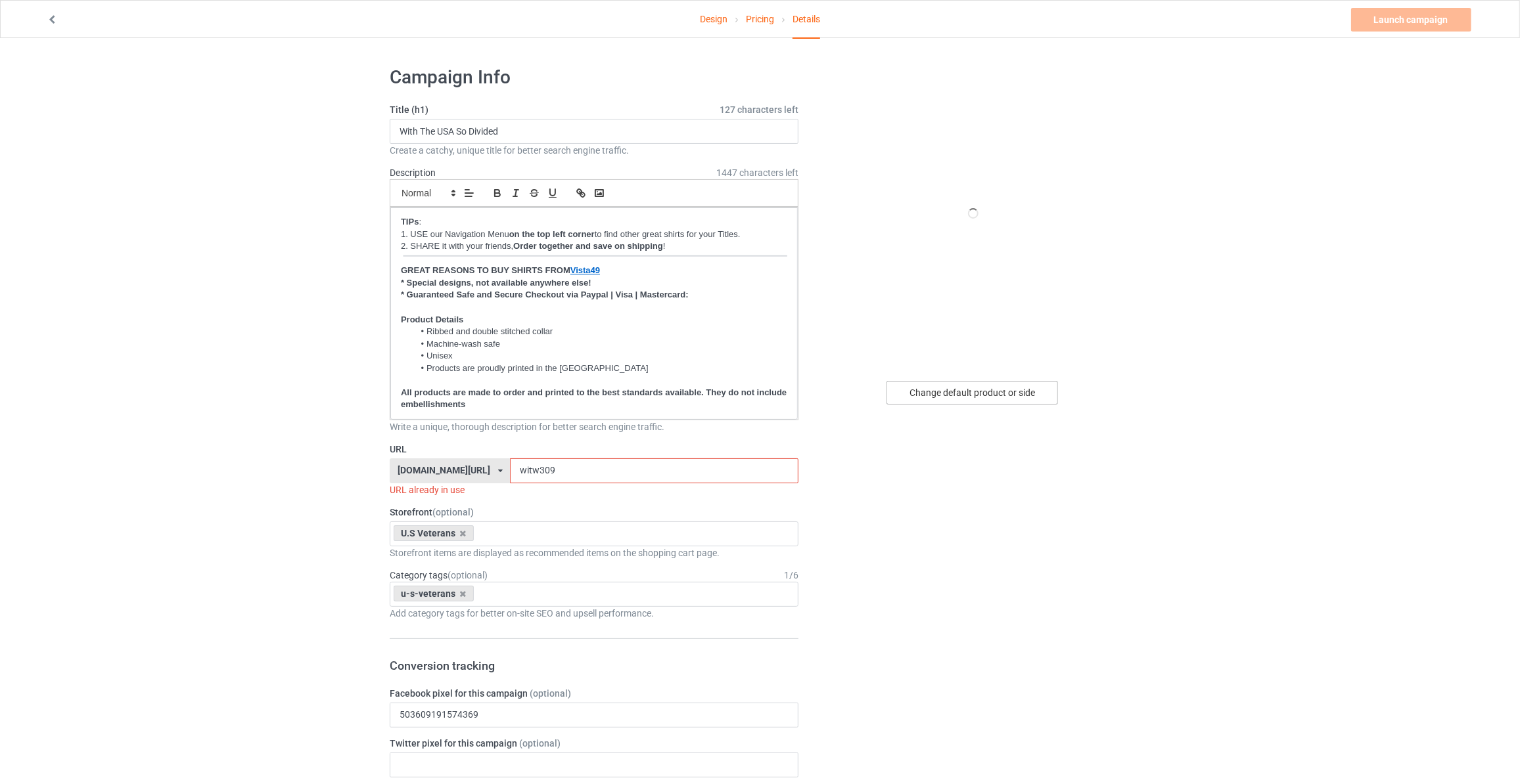
click at [964, 396] on div "Change default product or side" at bounding box center [972, 392] width 172 height 23
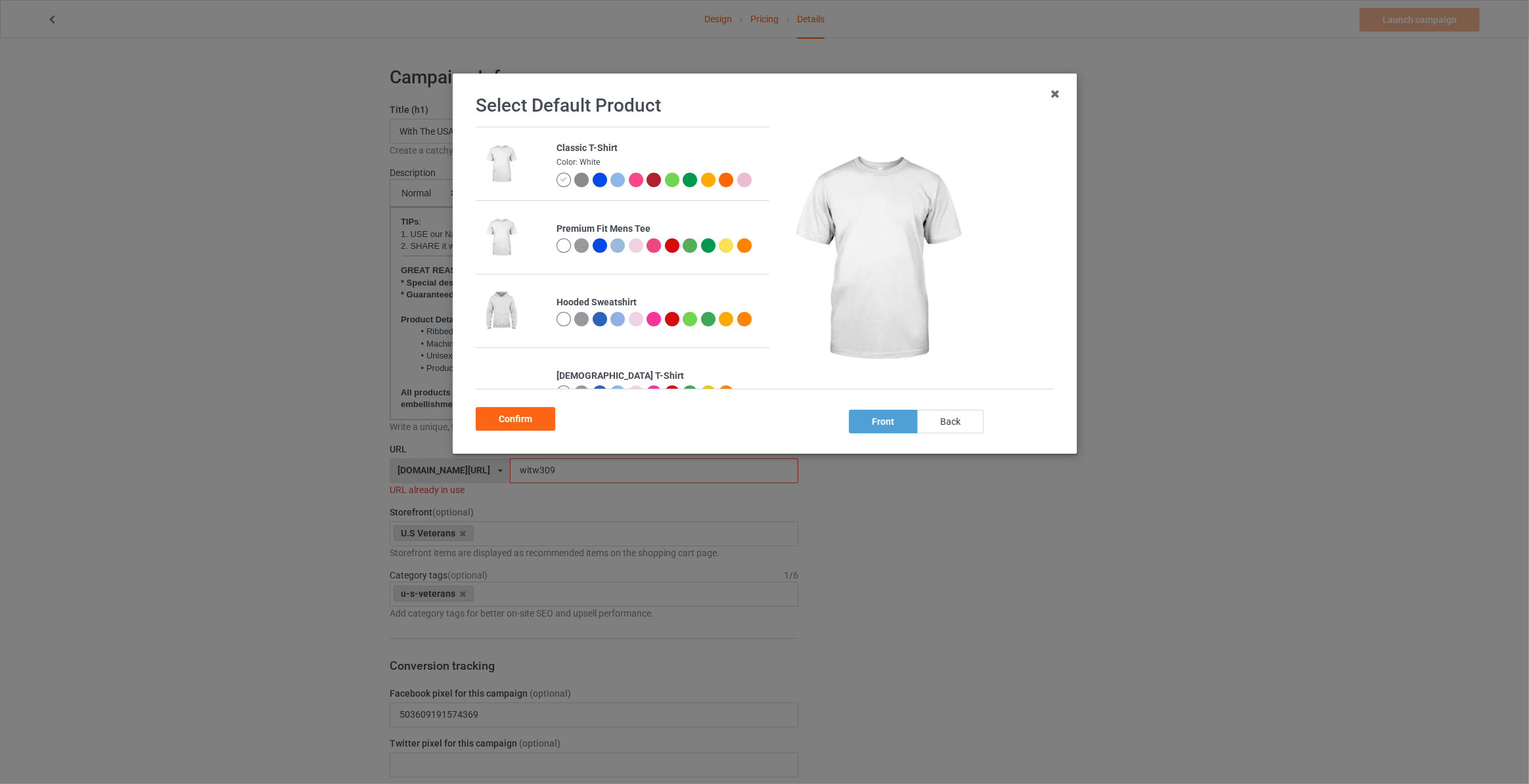
drag, startPoint x: 945, startPoint y: 425, endPoint x: 761, endPoint y: 425, distance: 184.0
click at [944, 425] on div "back" at bounding box center [951, 422] width 67 height 23
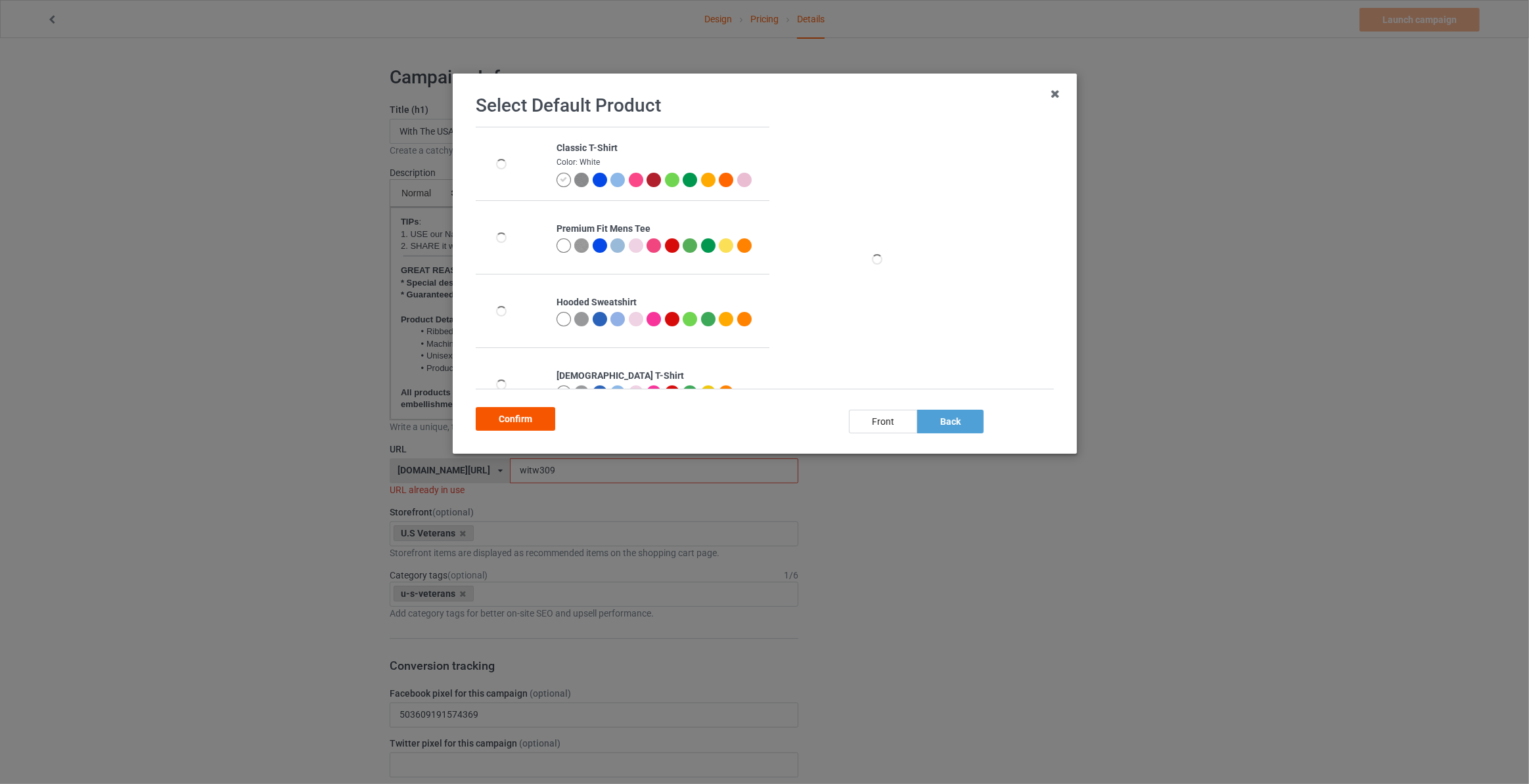
click at [510, 419] on div "Confirm" at bounding box center [515, 418] width 79 height 23
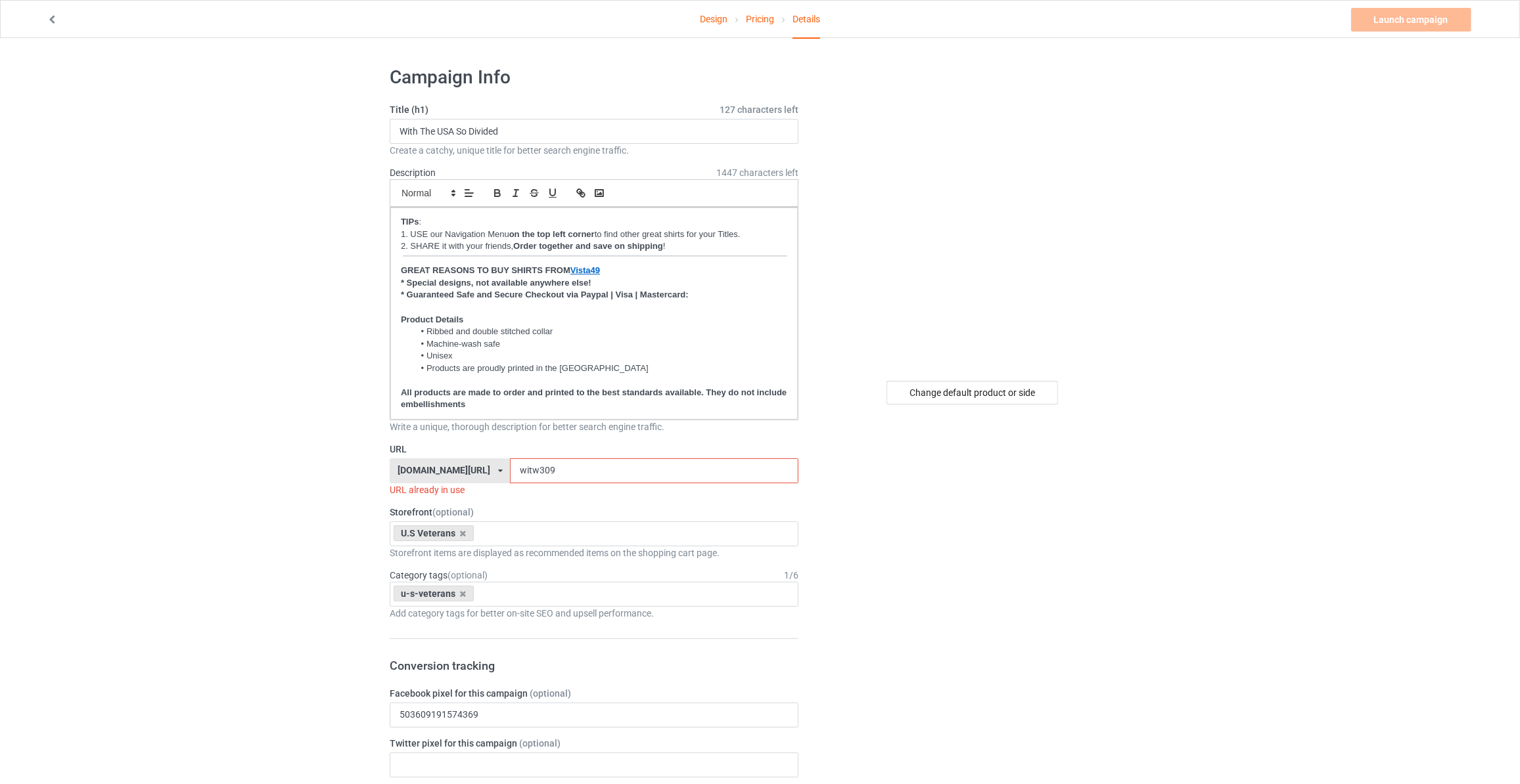
click at [560, 138] on input "With The USA So Divided" at bounding box center [594, 131] width 409 height 25
type input "You Can Give Peace A Chance I'll Cover You If Doesn't Work Out"
drag, startPoint x: 213, startPoint y: 211, endPoint x: 481, endPoint y: 440, distance: 352.5
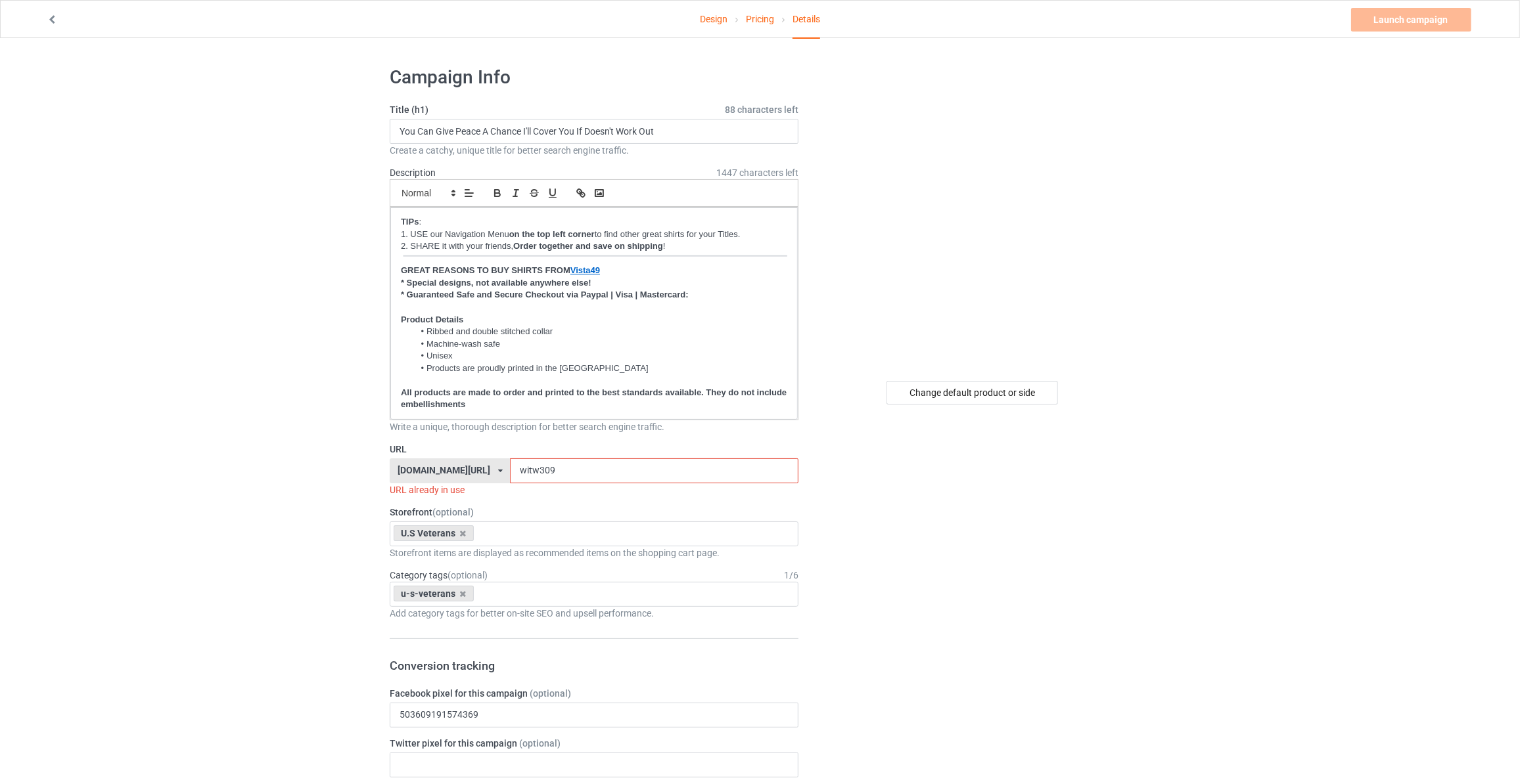
drag, startPoint x: 538, startPoint y: 467, endPoint x: 106, endPoint y: 416, distance: 435.0
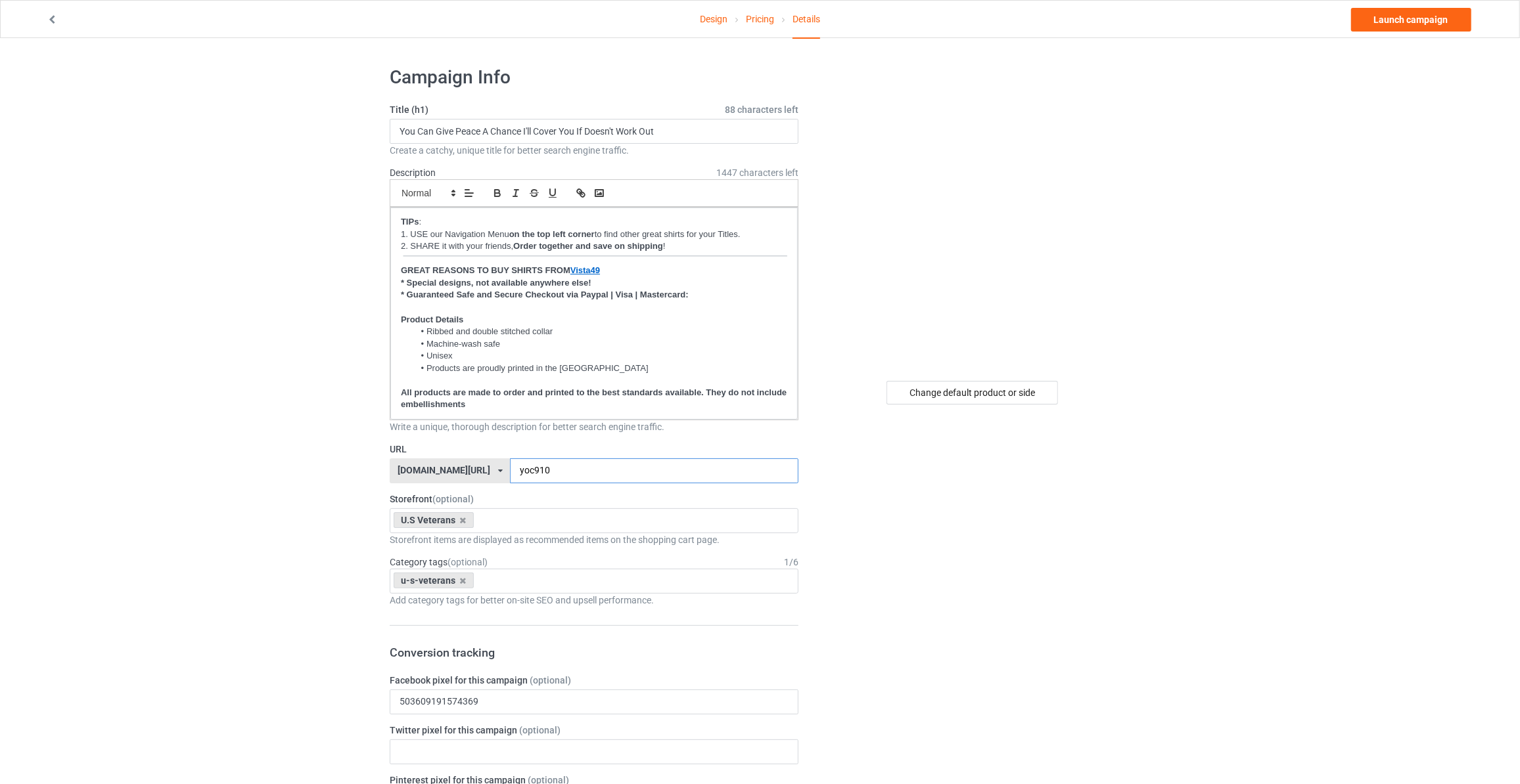
type input "yoc910"
click at [1392, 24] on link "Launch campaign" at bounding box center [1411, 19] width 120 height 23
